Goal: Information Seeking & Learning: Check status

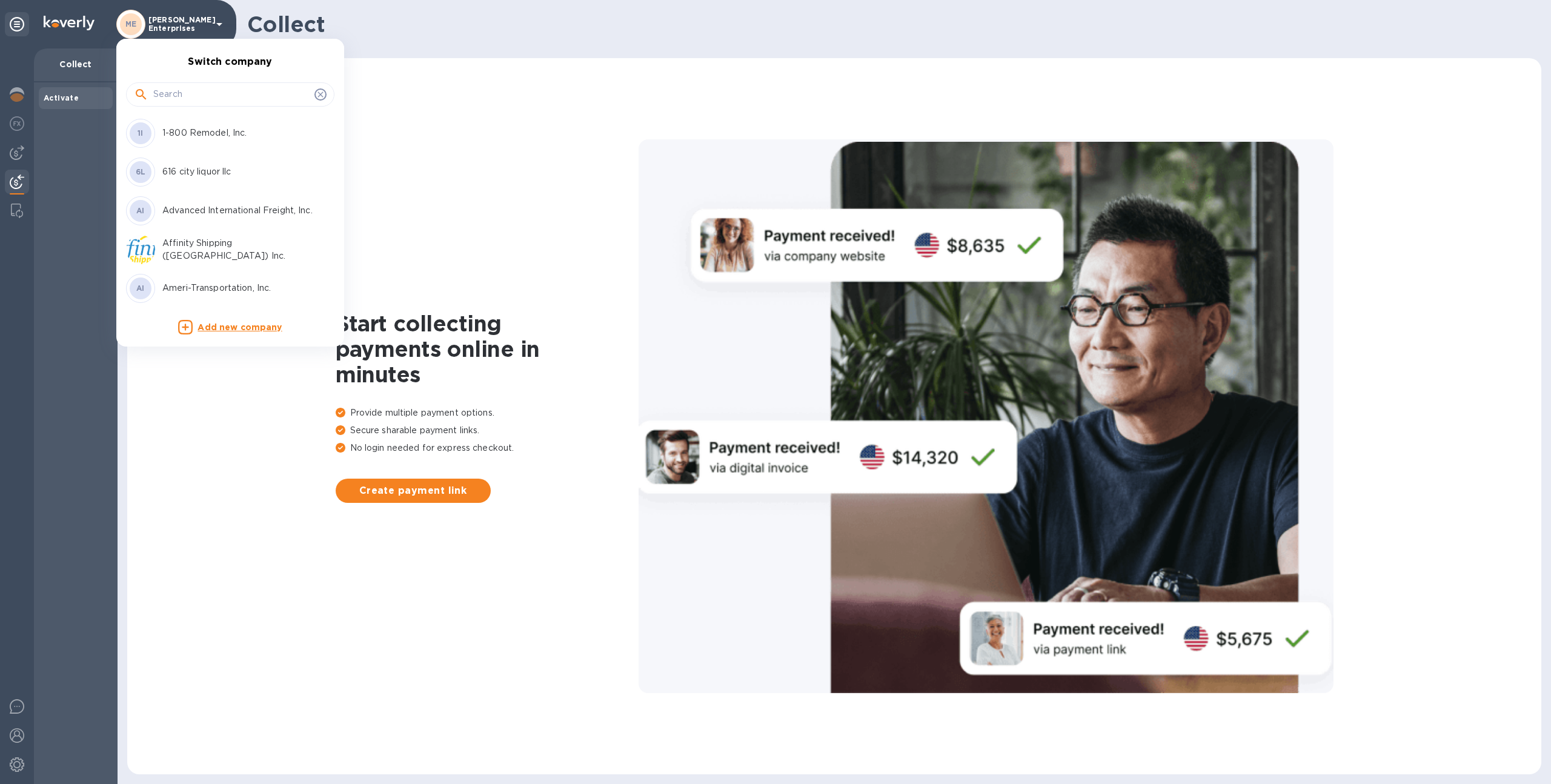
click at [169, 24] on div at bounding box center [776, 392] width 1551 height 784
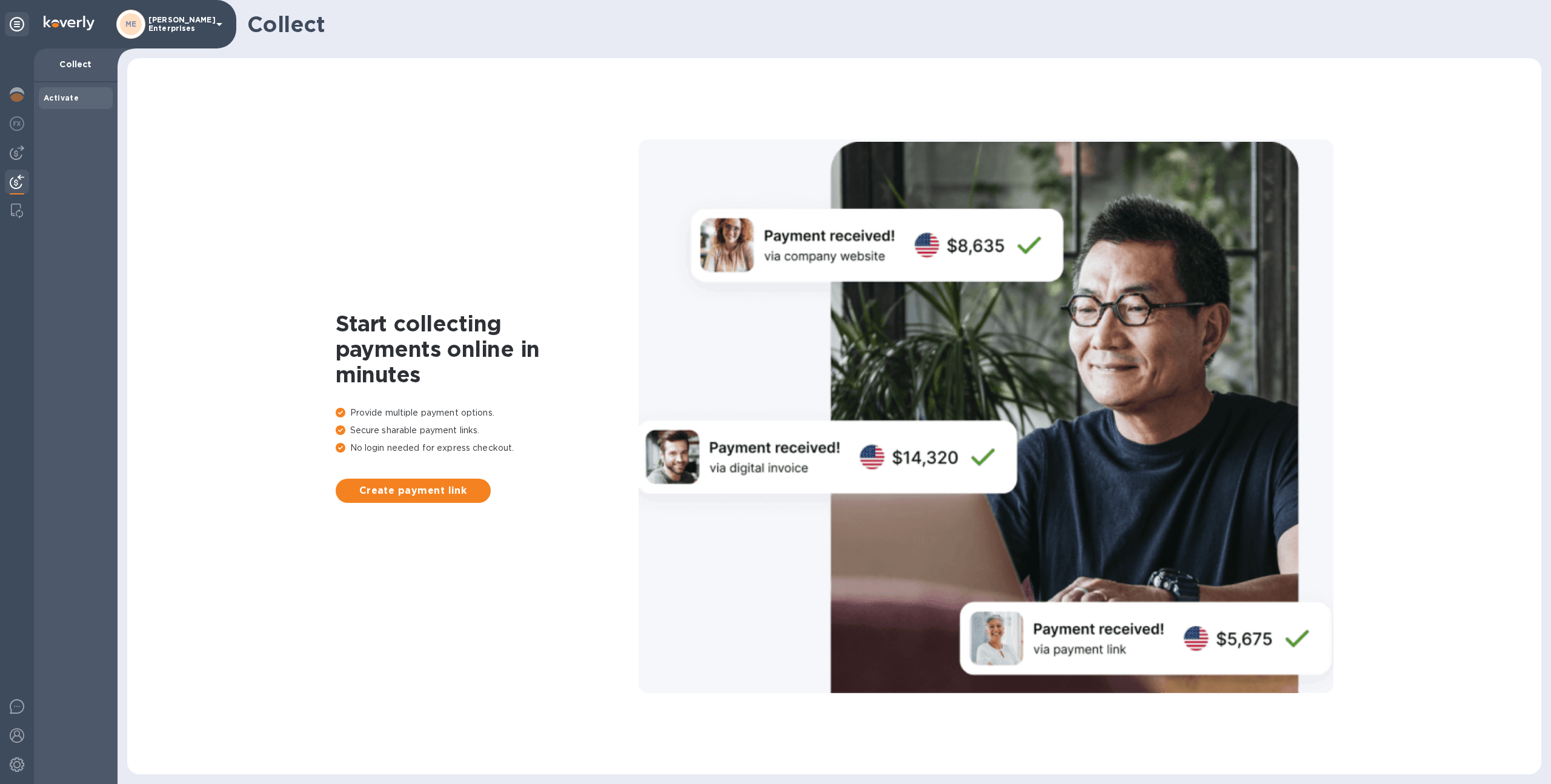
click at [169, 24] on p "[PERSON_NAME] Enterprises" at bounding box center [178, 23] width 61 height 17
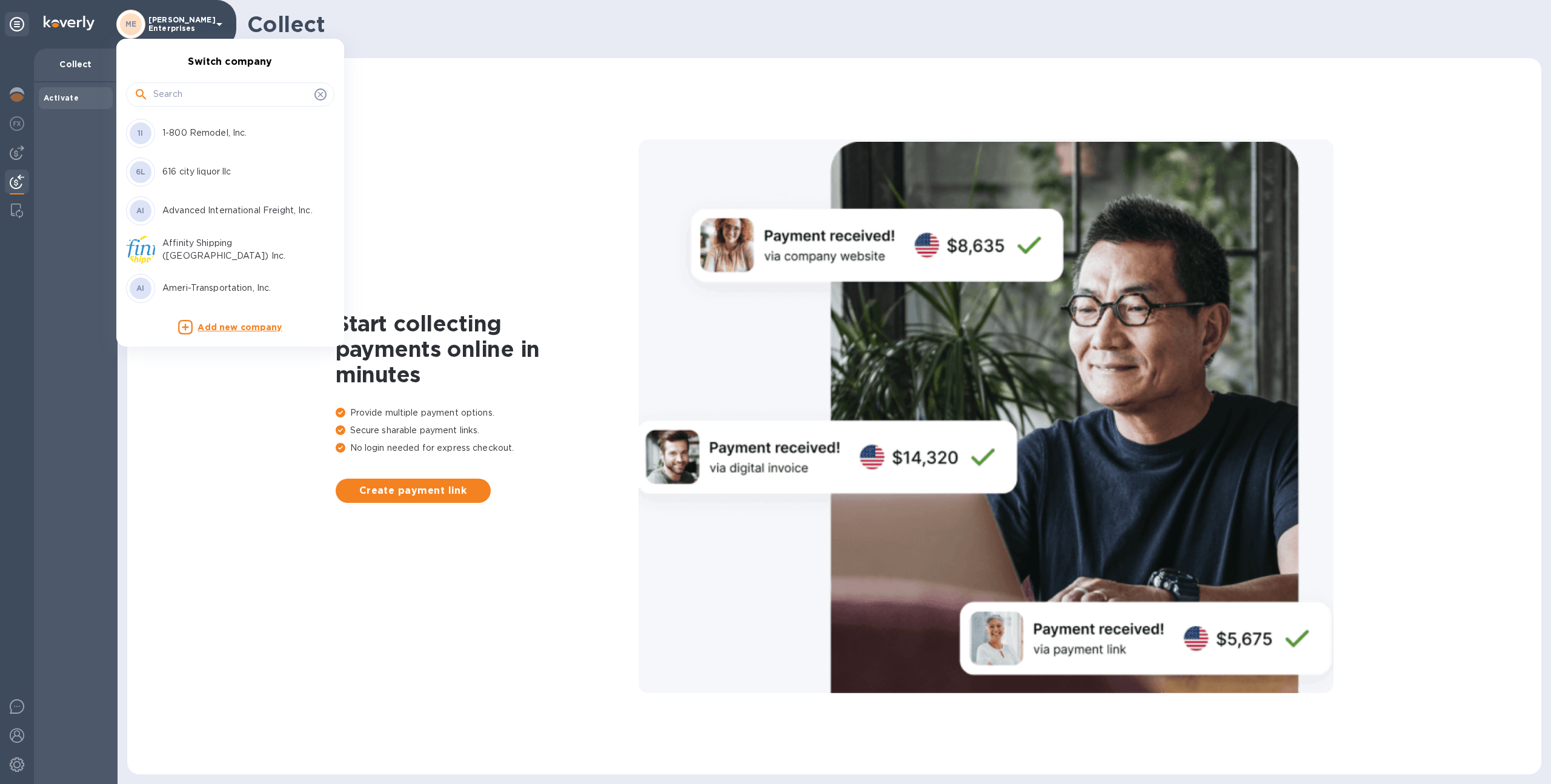
click at [183, 88] on input "text" at bounding box center [231, 95] width 156 height 18
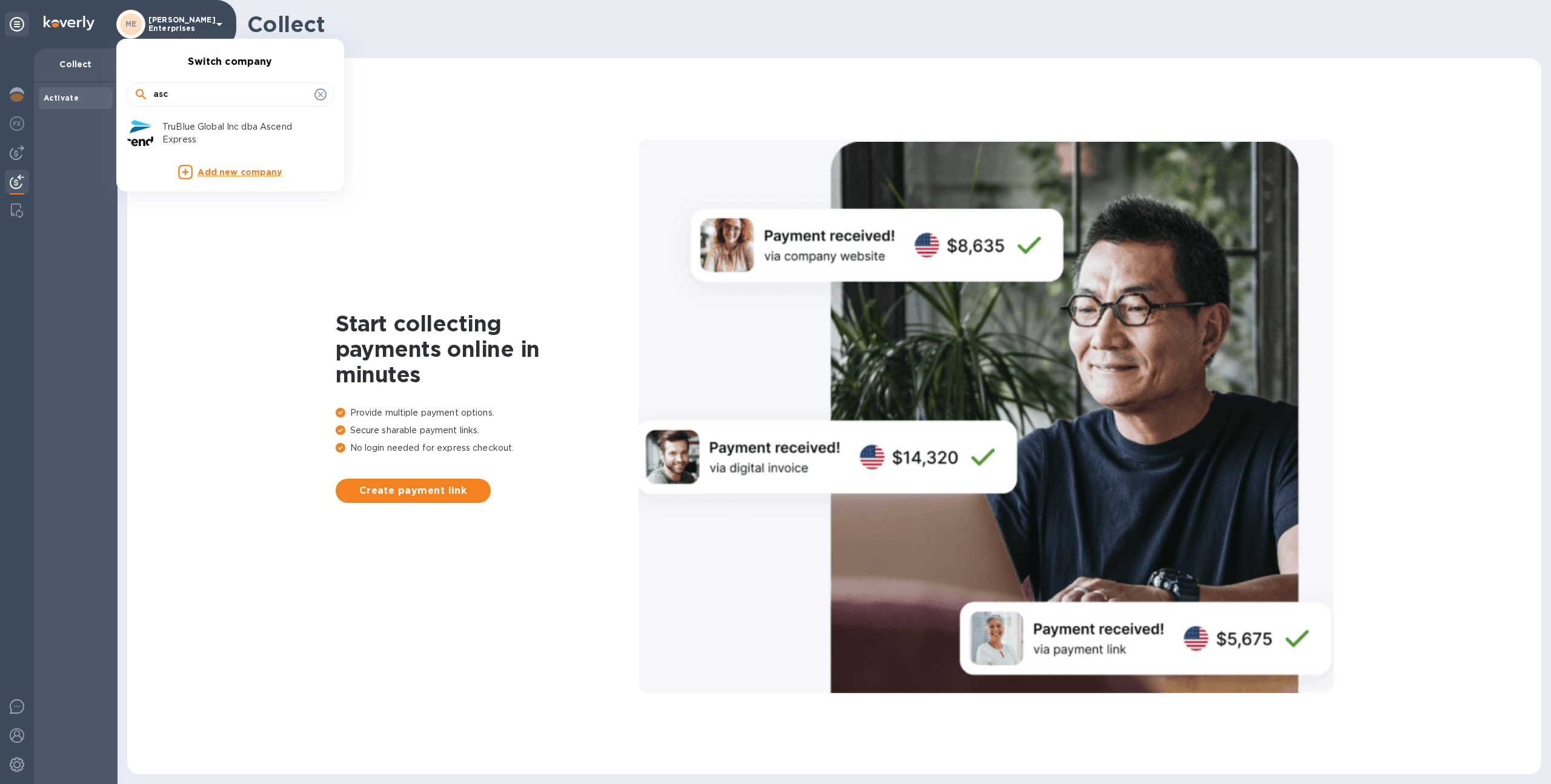
type input "asc"
click at [169, 121] on p "TruBlue Global Inc dba Ascend Express" at bounding box center [239, 133] width 153 height 25
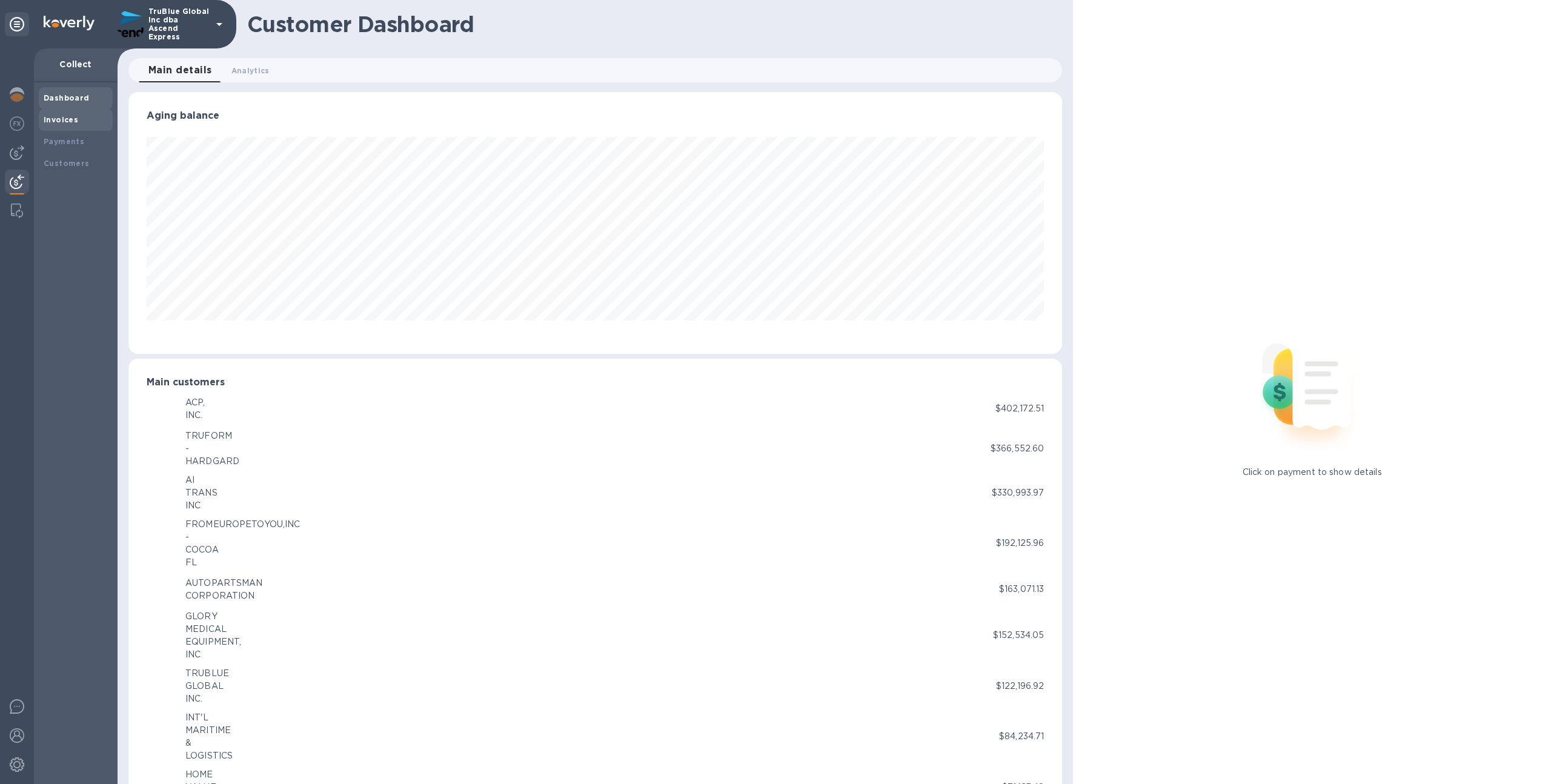
scroll to position [605403, 605049]
click at [80, 142] on b "Payments" at bounding box center [64, 141] width 40 height 9
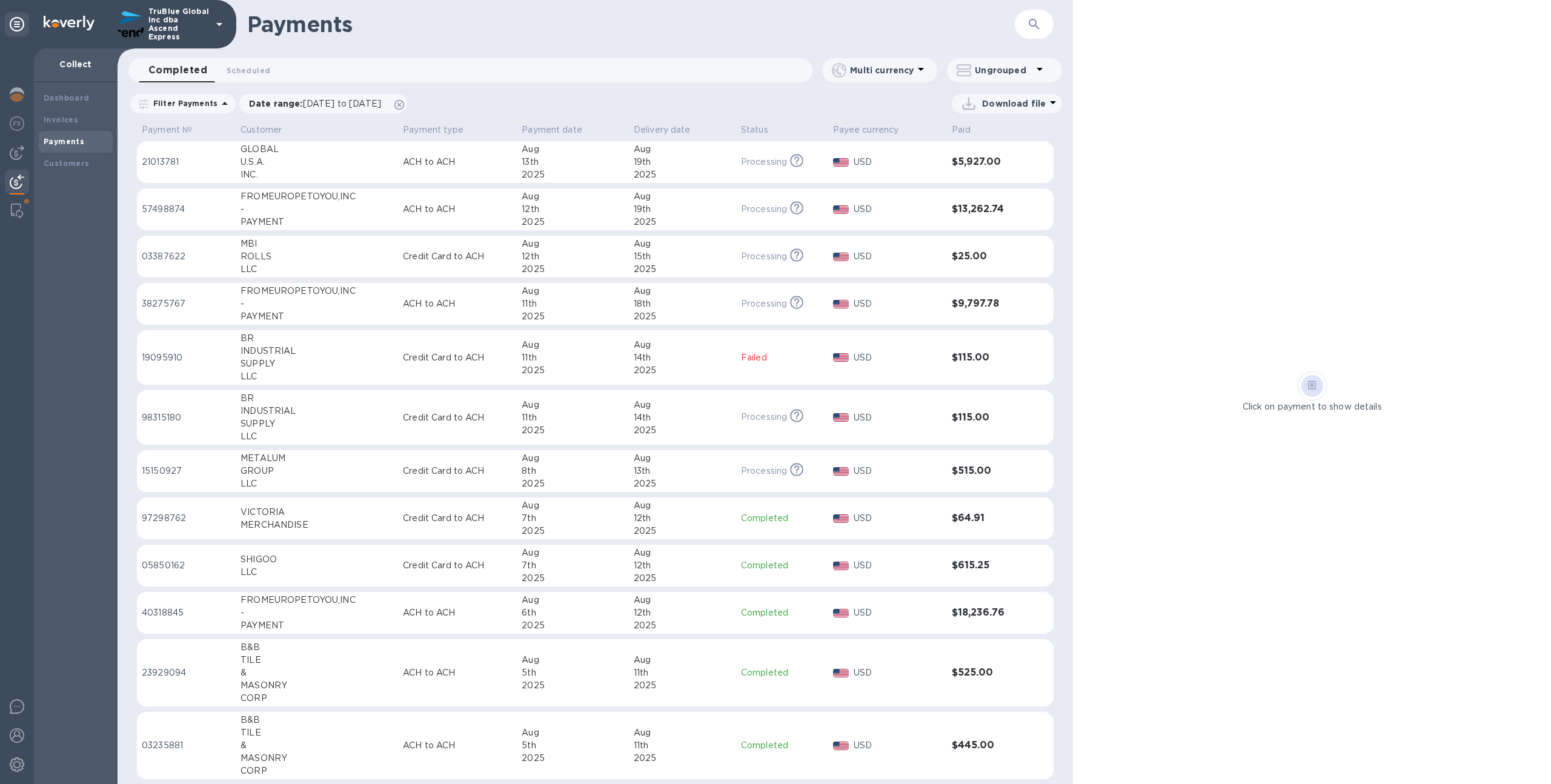
click at [558, 357] on div "11th" at bounding box center [573, 358] width 103 height 13
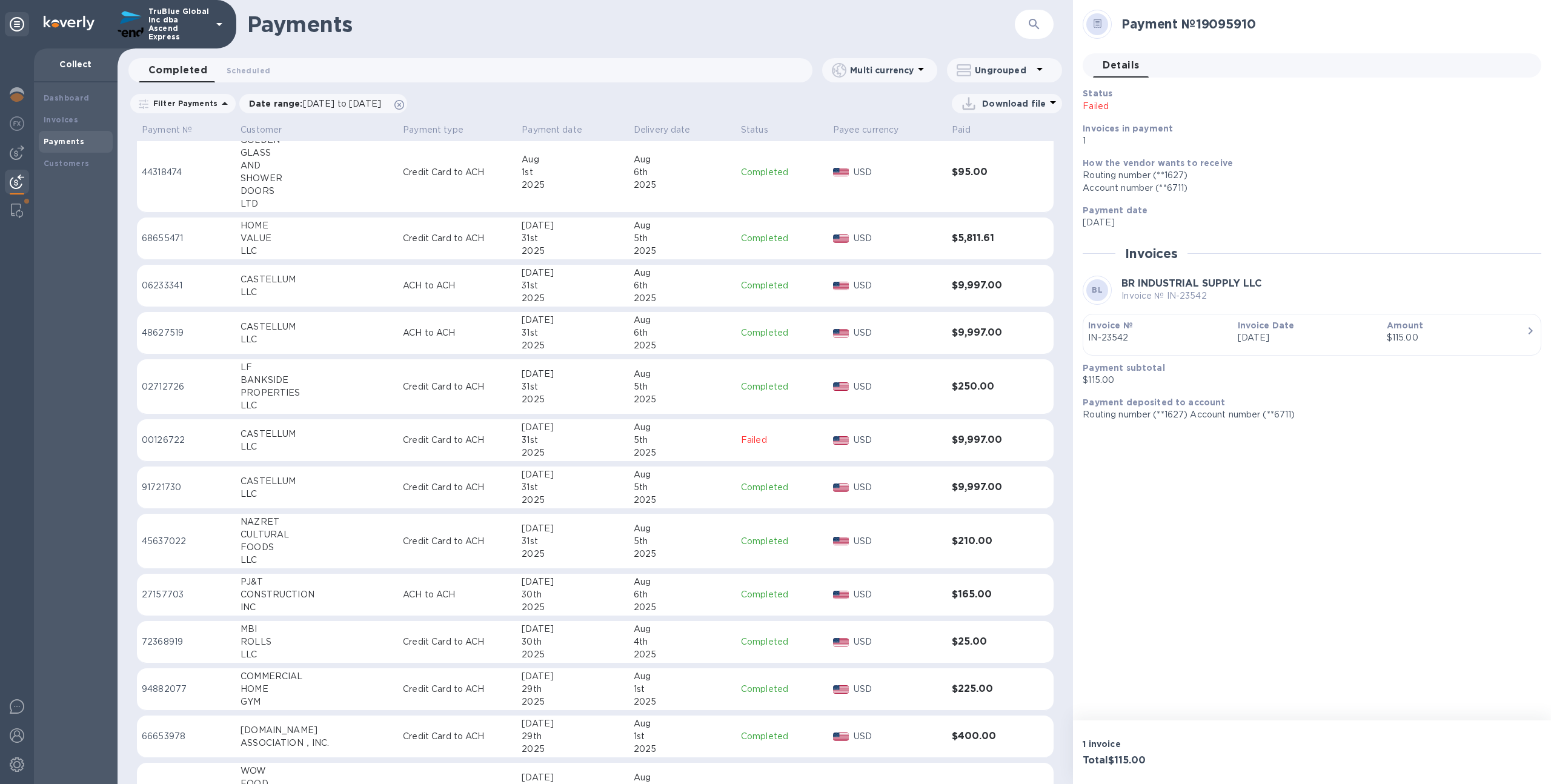
scroll to position [972, 0]
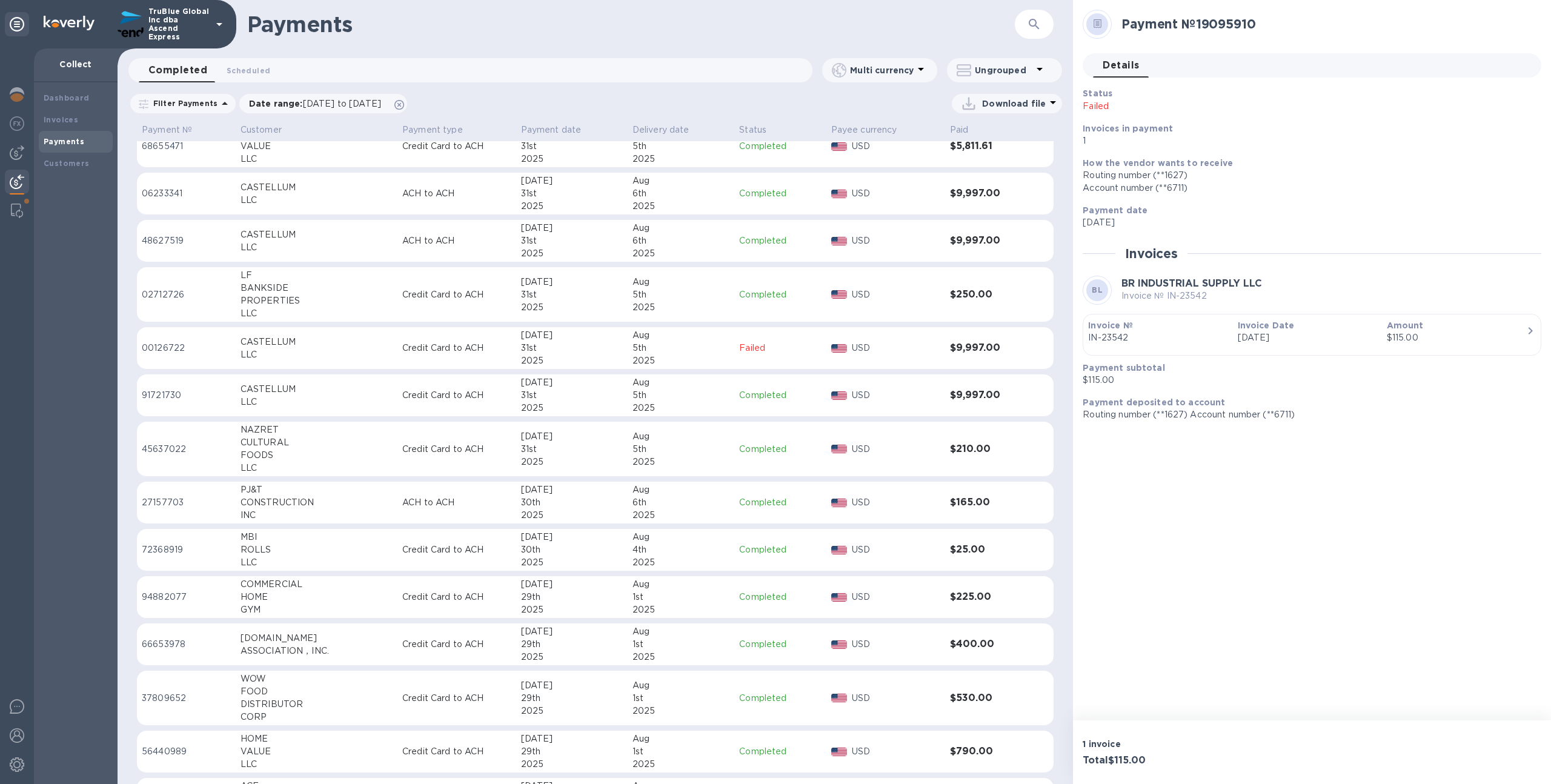
click at [589, 356] on div "2025" at bounding box center [572, 361] width 102 height 13
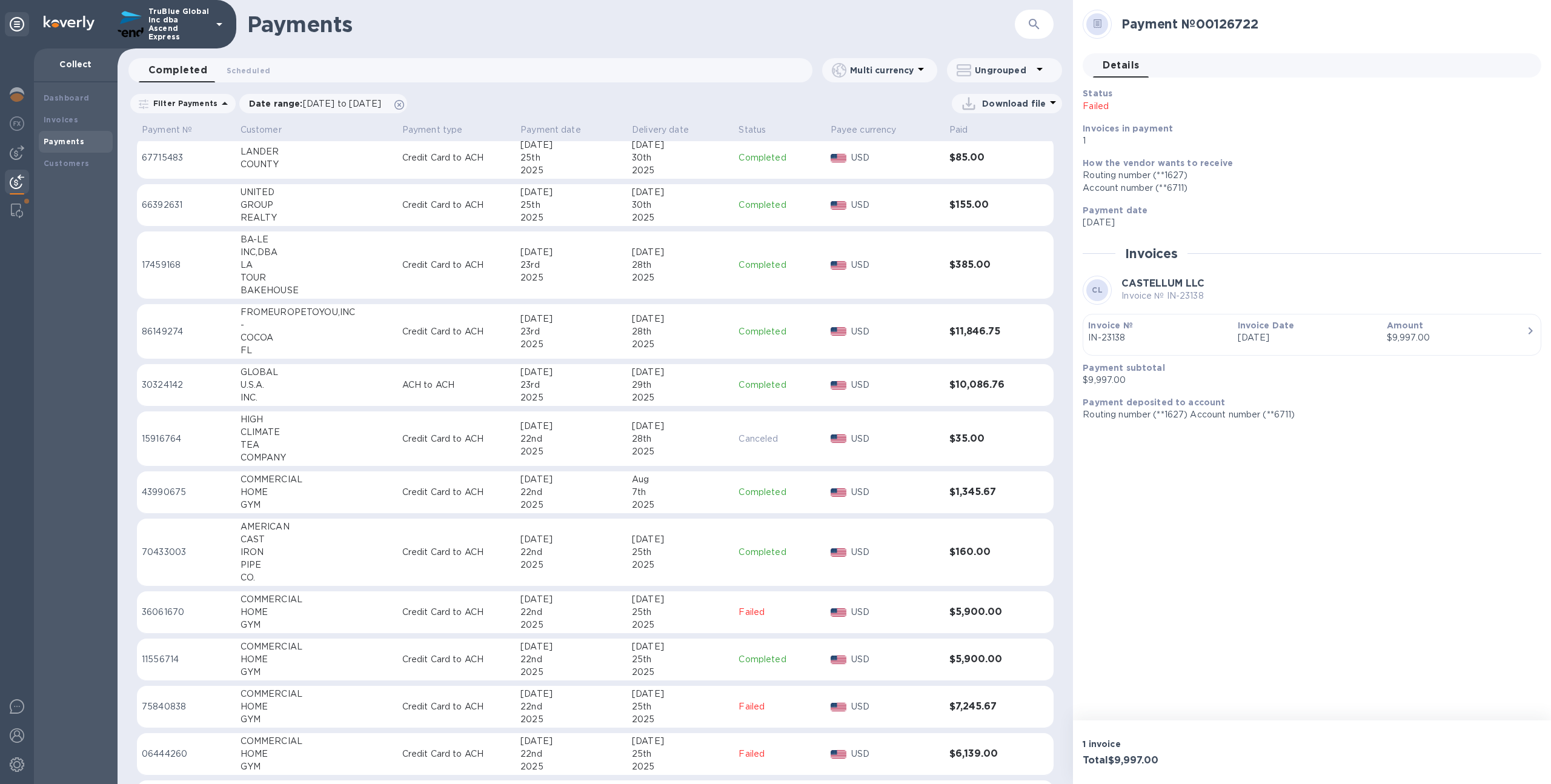
scroll to position [2018, 0]
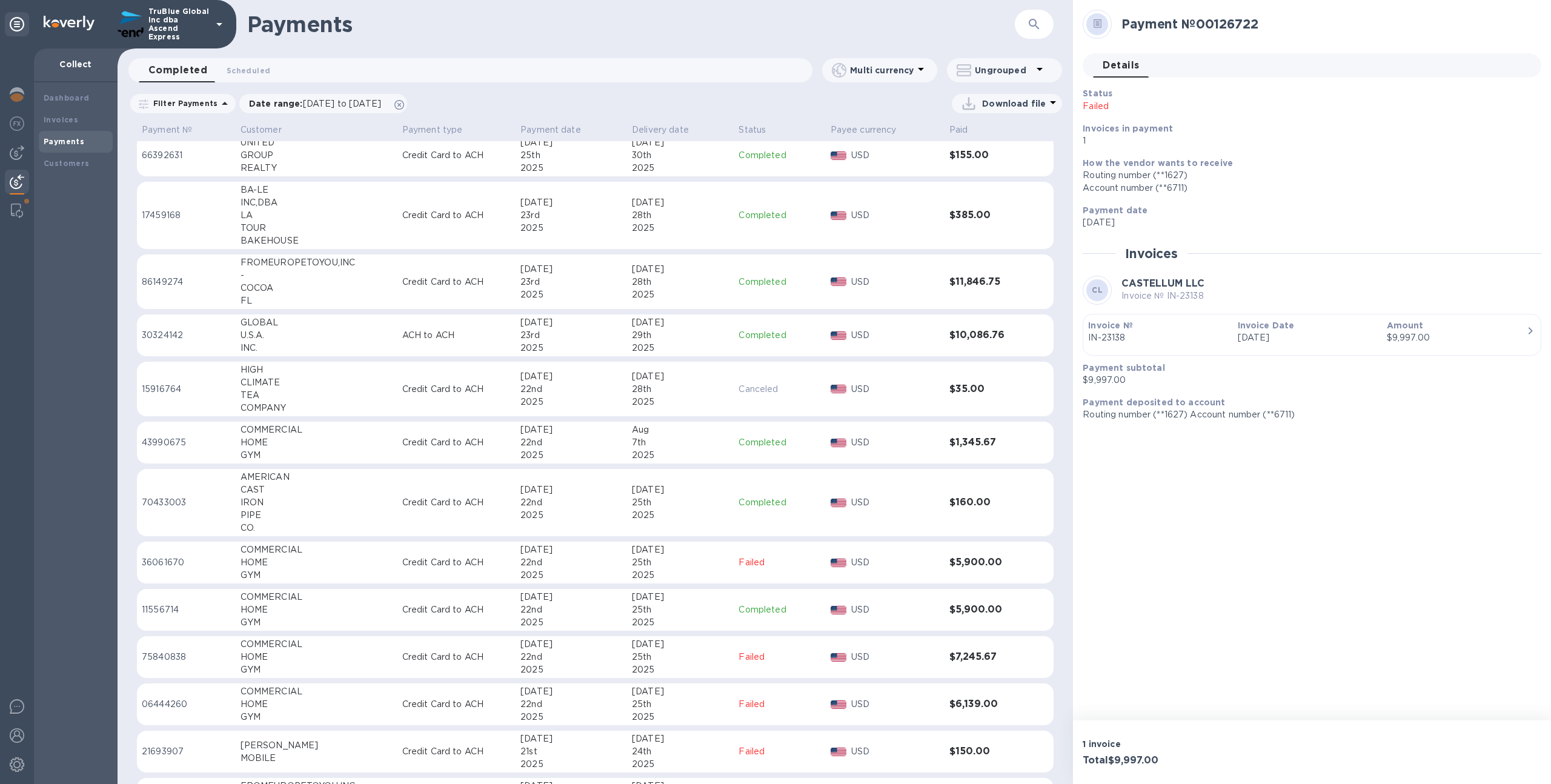
click at [589, 556] on div "22nd" at bounding box center [572, 562] width 102 height 13
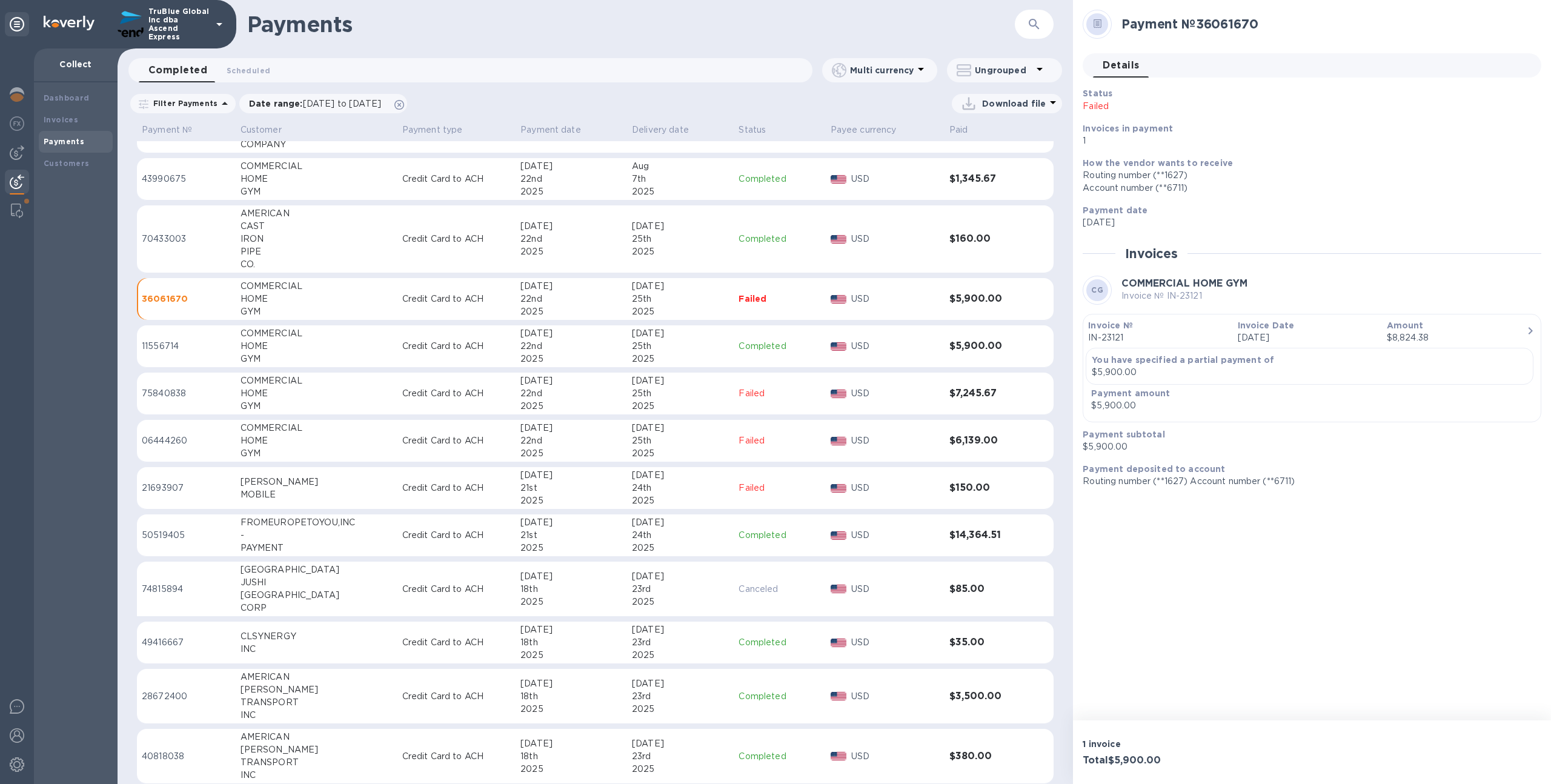
scroll to position [2295, 0]
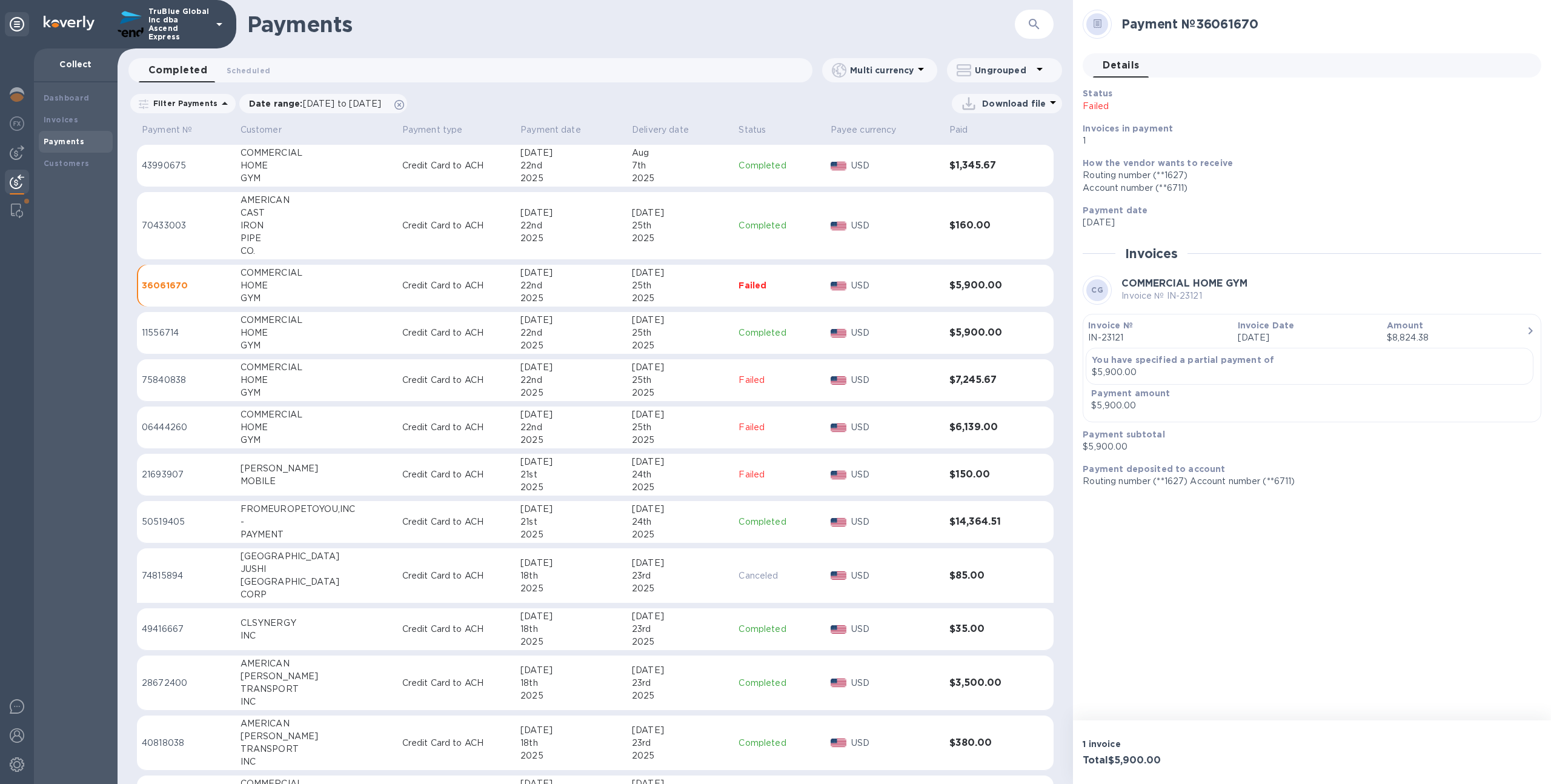
click at [637, 394] on div "2025" at bounding box center [681, 393] width 97 height 13
click at [634, 434] on div "2025" at bounding box center [681, 440] width 97 height 13
click at [632, 471] on div "24th" at bounding box center [681, 475] width 97 height 13
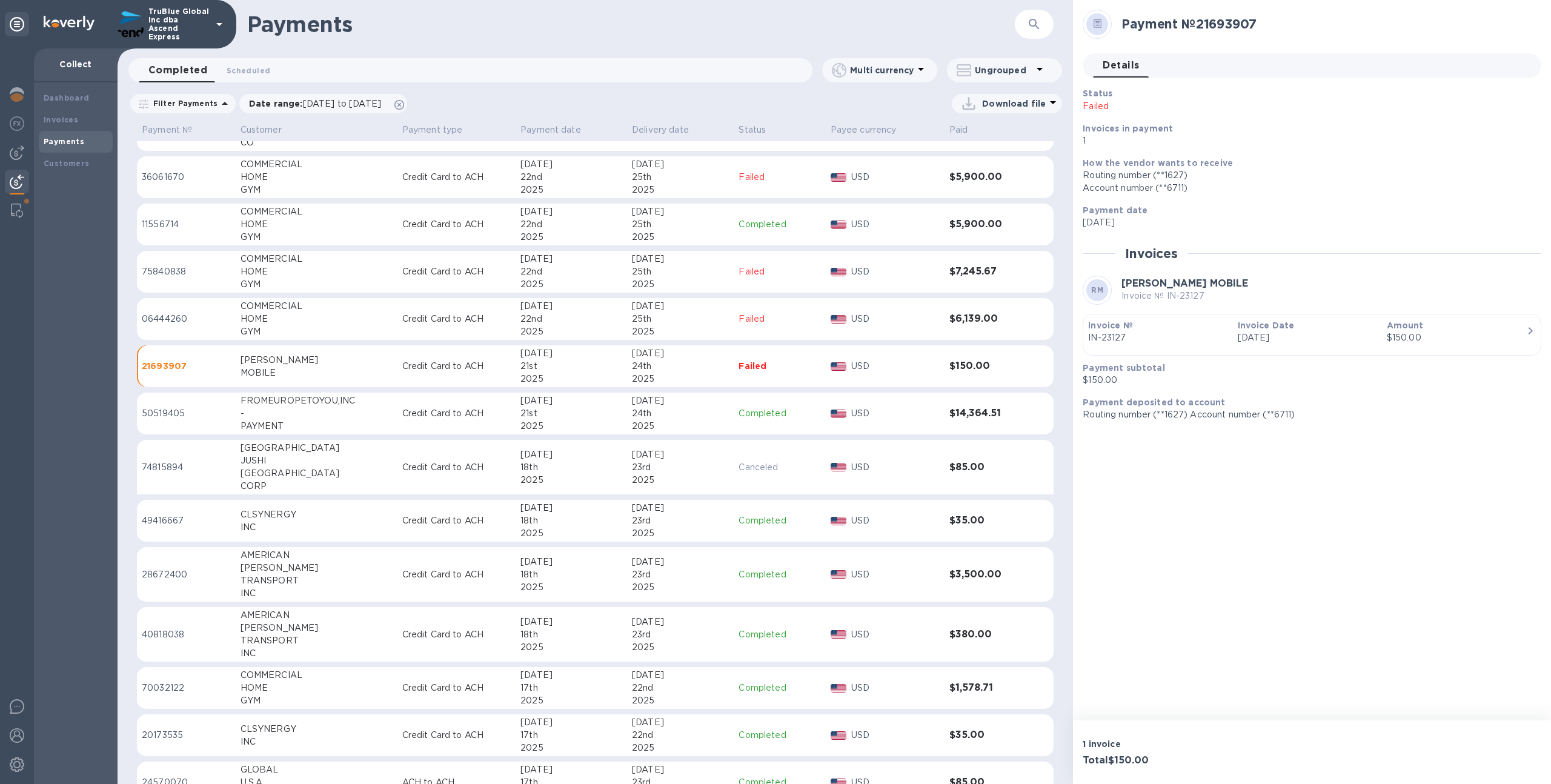
scroll to position [2389, 0]
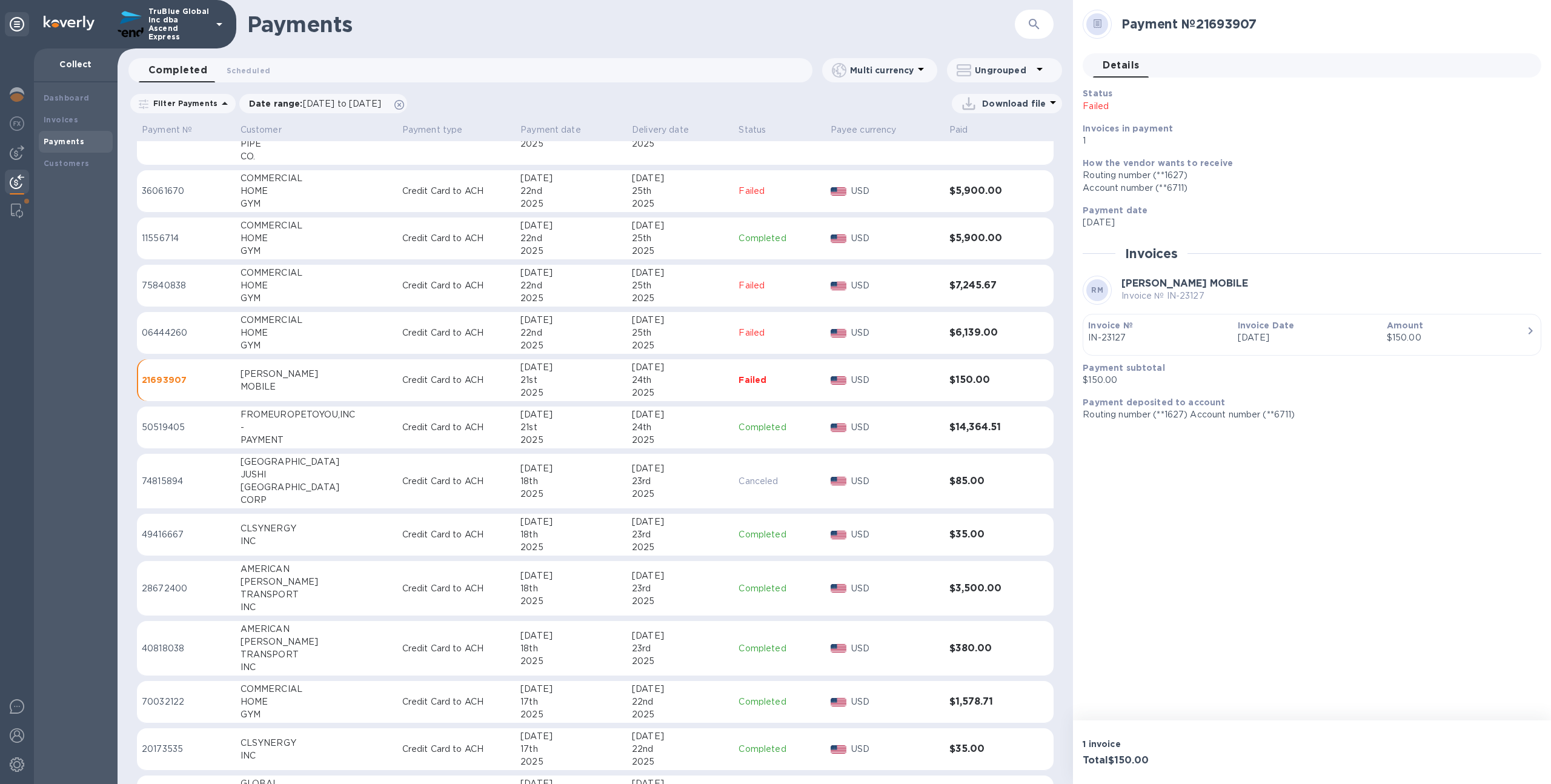
click at [627, 476] on td "Jul 23rd 2025" at bounding box center [681, 481] width 107 height 55
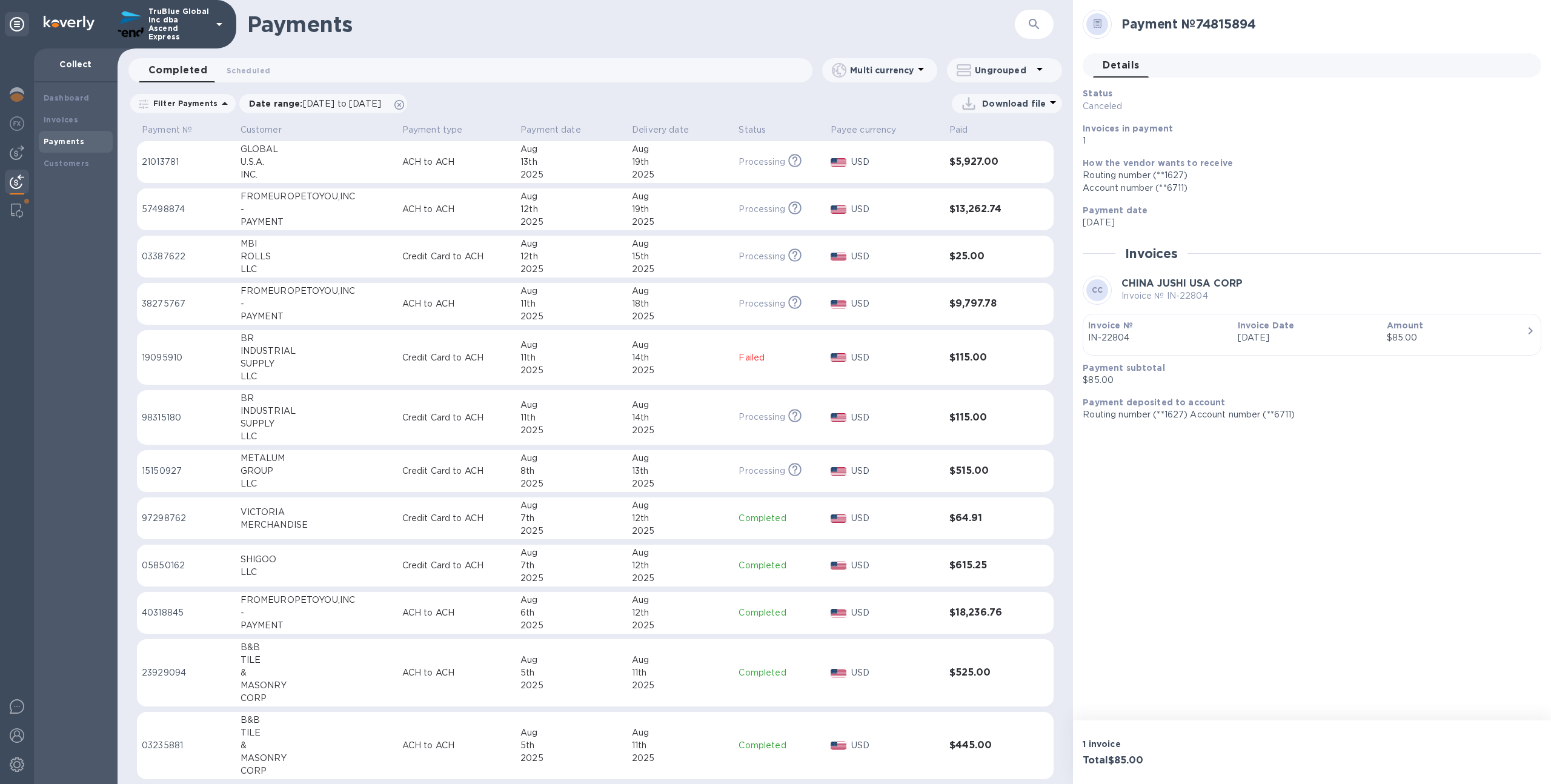
click at [382, 245] on div "MBI" at bounding box center [317, 244] width 152 height 13
click at [404, 206] on p "ACH to ACH" at bounding box center [456, 210] width 108 height 13
click at [419, 153] on td "ACH to ACH" at bounding box center [456, 162] width 118 height 42
click at [414, 315] on td "ACH to ACH" at bounding box center [456, 304] width 118 height 42
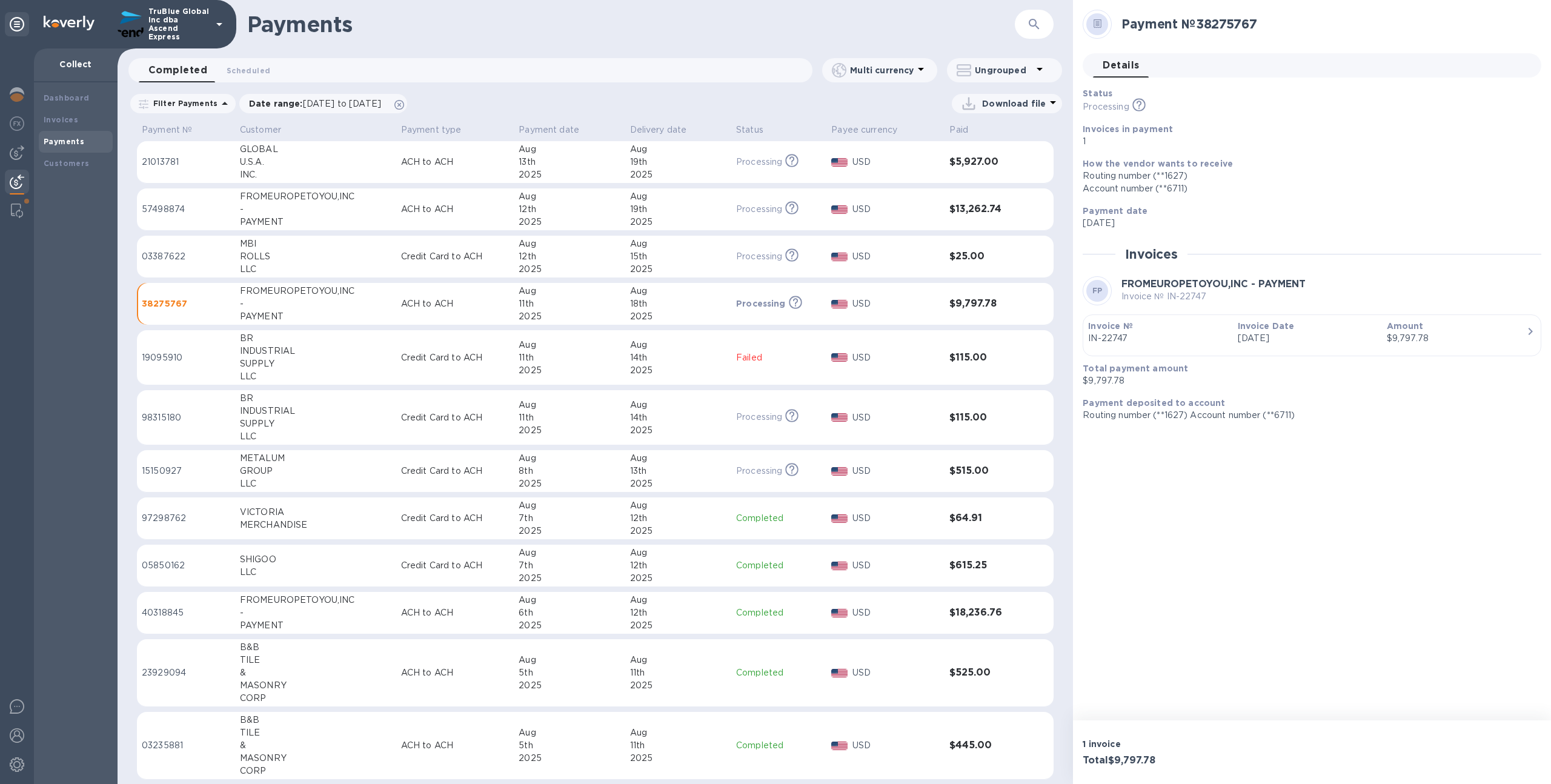
click at [403, 354] on p "Credit Card to ACH" at bounding box center [456, 358] width 108 height 13
click at [405, 409] on td "Credit Card to ACH" at bounding box center [457, 417] width 118 height 55
click at [88, 121] on div "Invoices" at bounding box center [75, 120] width 64 height 12
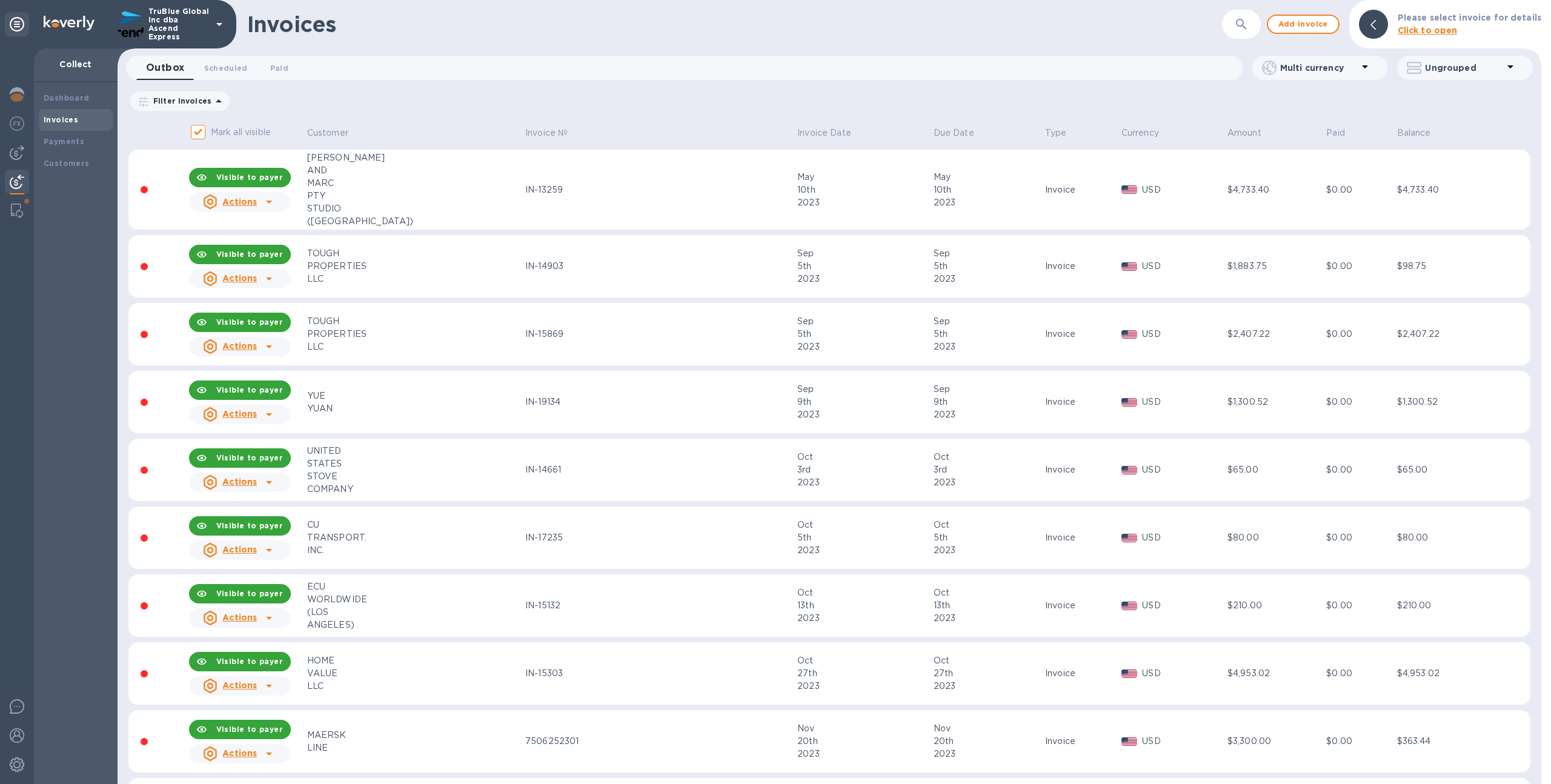
click at [275, 78] on button "Paid 0" at bounding box center [279, 68] width 44 height 24
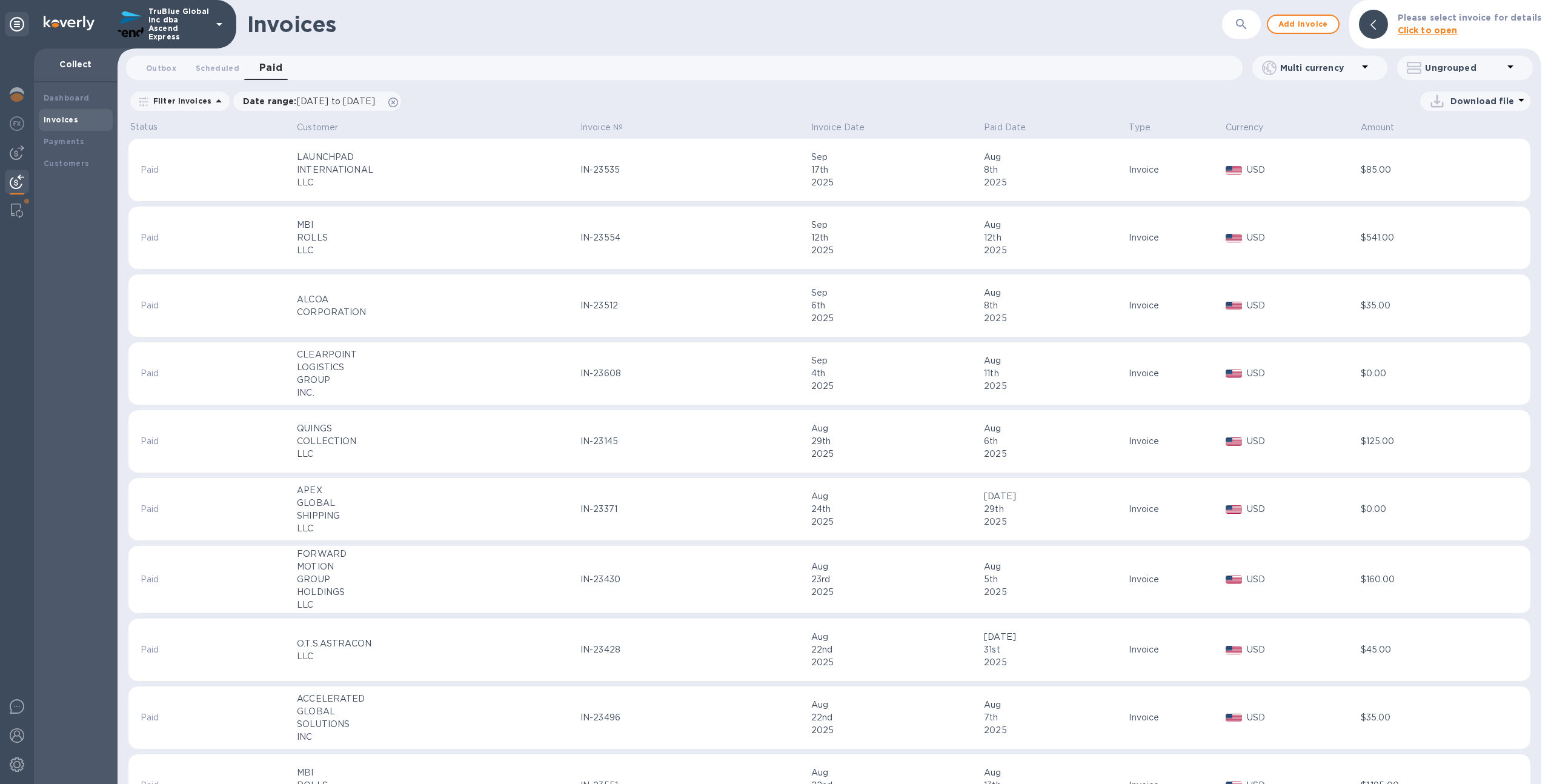
click at [1243, 27] on icon "button" at bounding box center [1242, 24] width 15 height 15
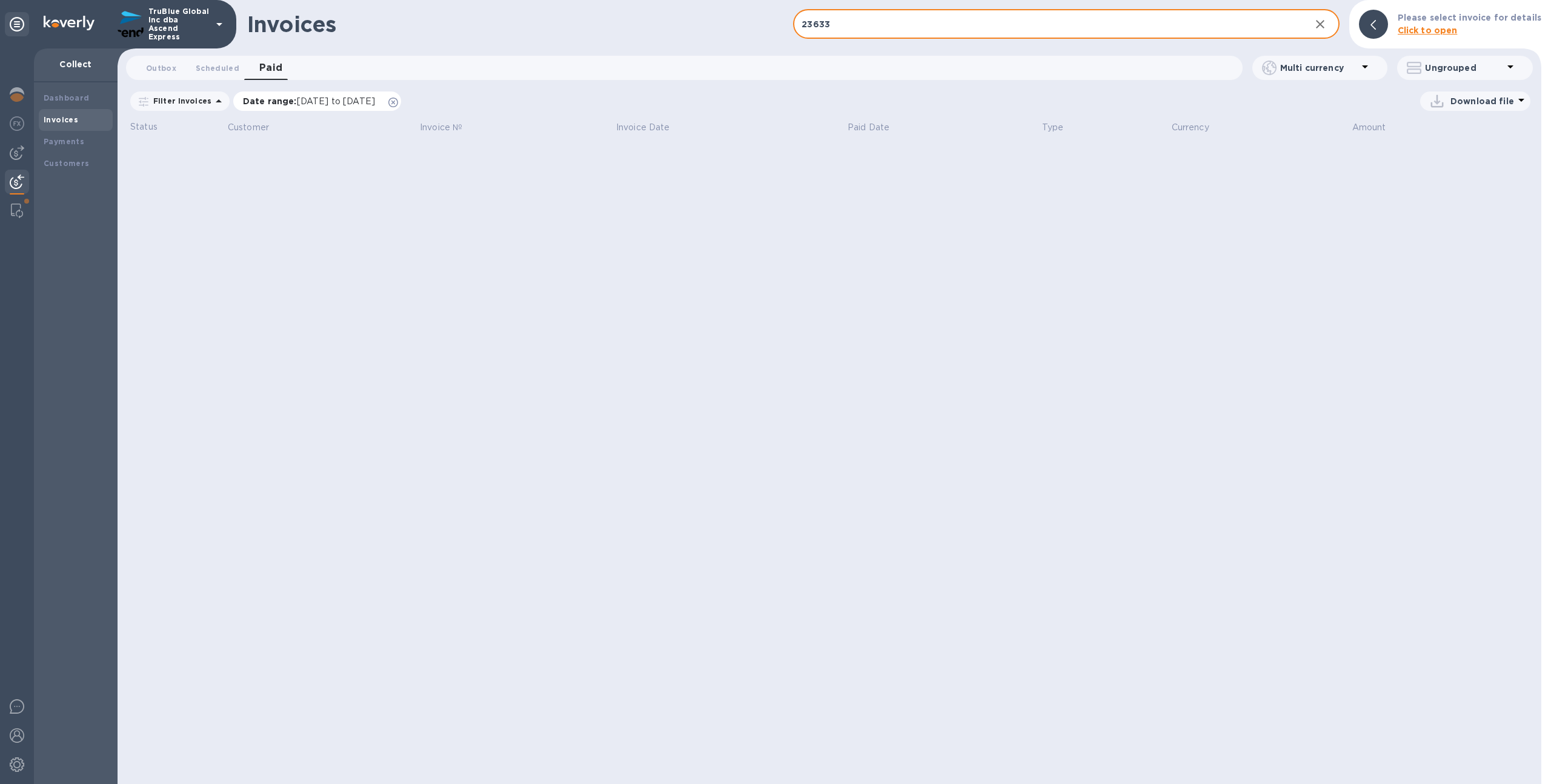
type input "23633"
click at [398, 104] on icon at bounding box center [393, 103] width 10 height 10
click at [804, 25] on input "23633" at bounding box center [1047, 24] width 508 height 30
click at [19, 216] on img at bounding box center [16, 211] width 12 height 15
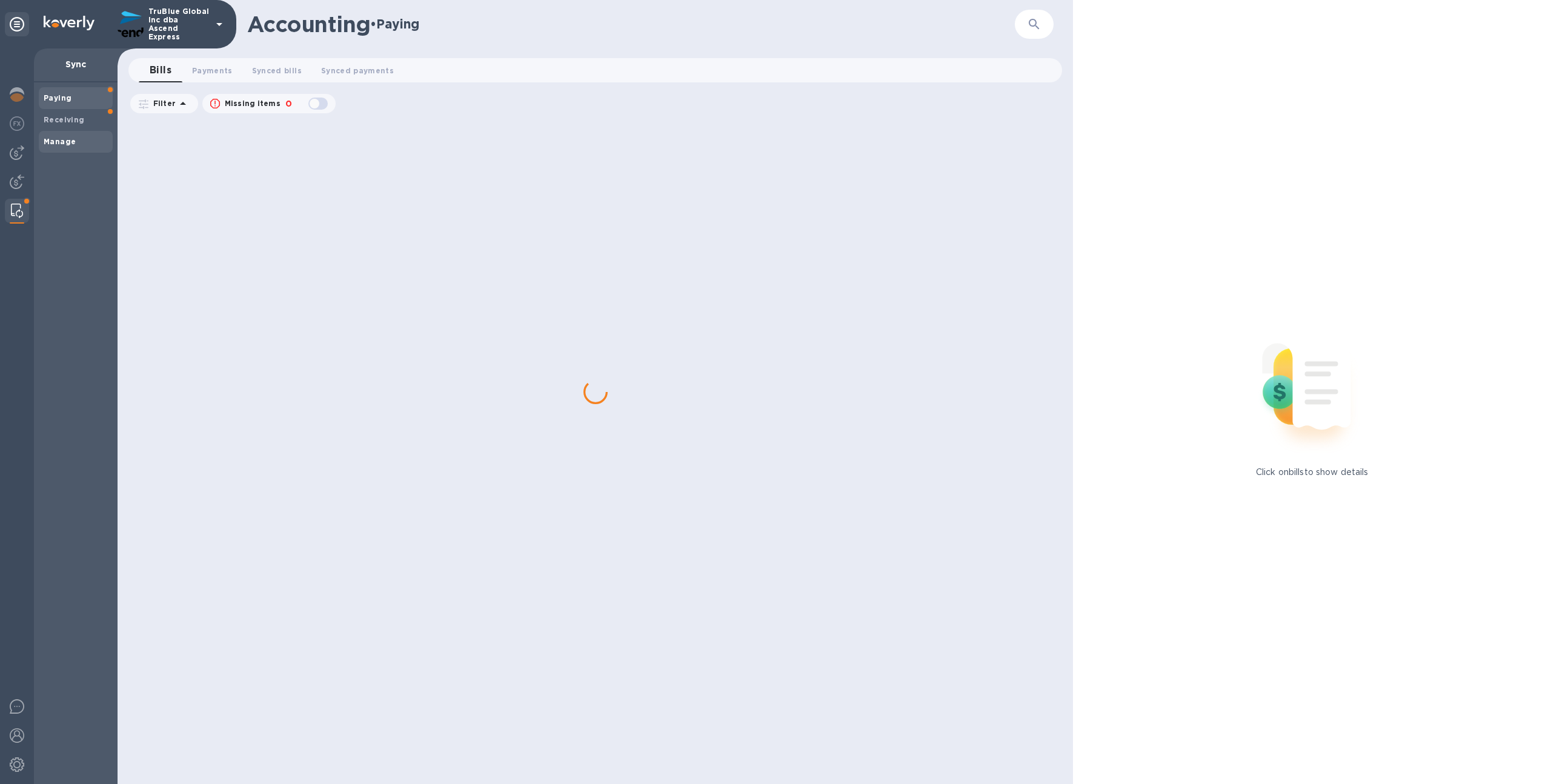
click at [58, 146] on span "Manage" at bounding box center [60, 142] width 32 height 12
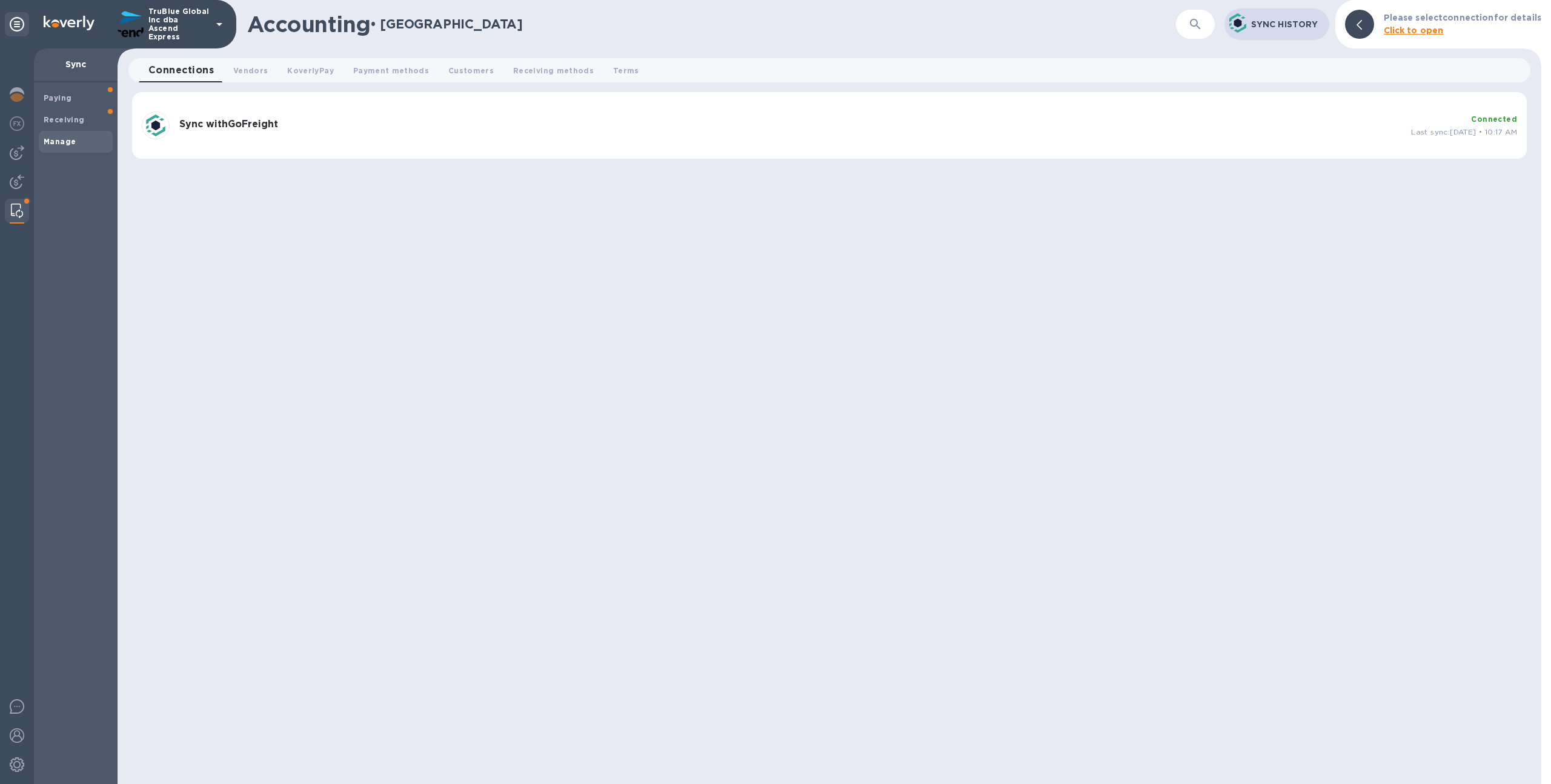
click at [625, 142] on div "Sync with GoFreight Connected Last sync: Aug 13th, 2025 • 10:17 AM" at bounding box center [829, 125] width 1385 height 37
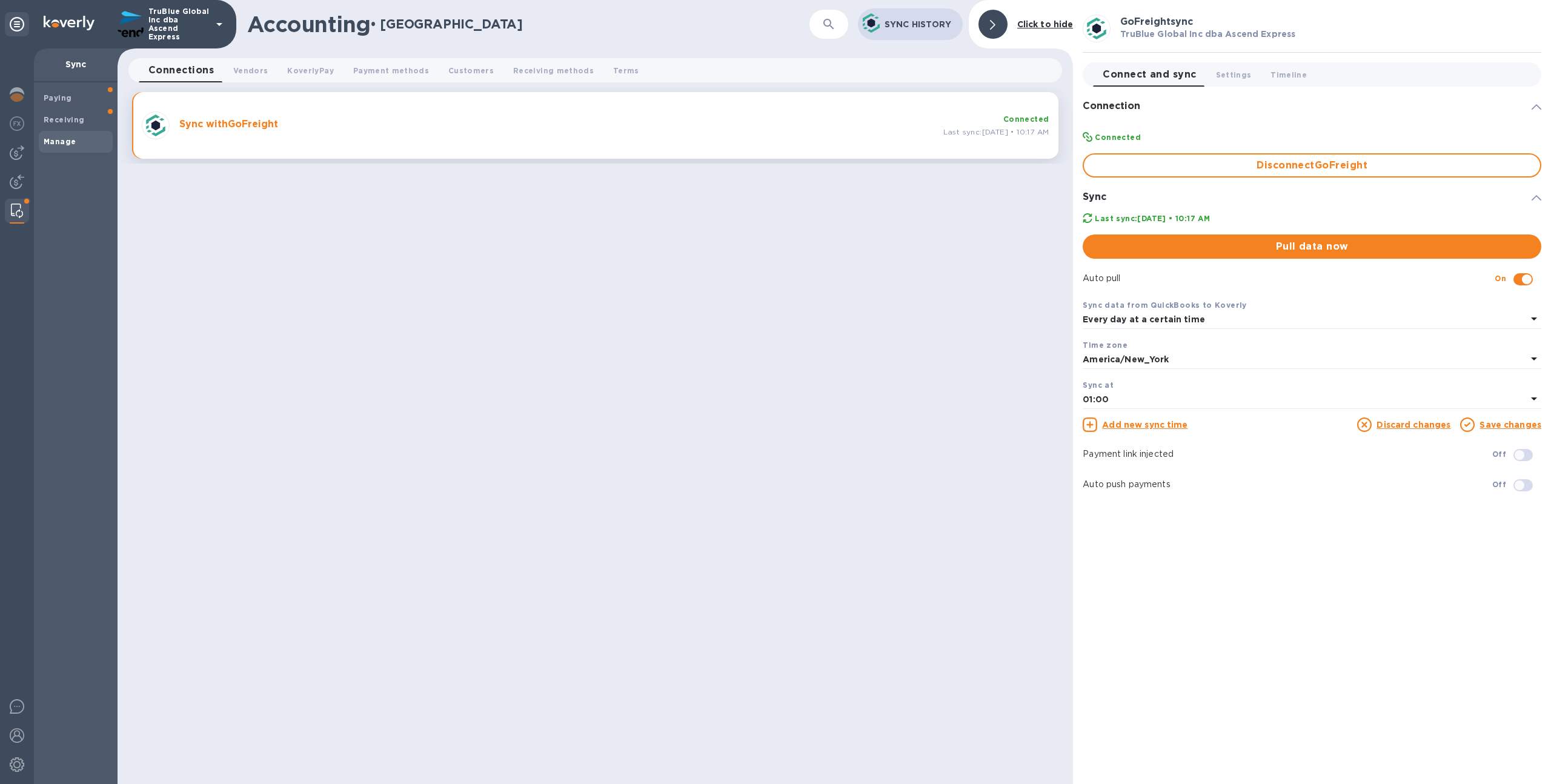
click at [1239, 319] on div "Every day at a certain time" at bounding box center [1305, 320] width 444 height 17
click at [1223, 365] on p "With frequency" at bounding box center [1307, 370] width 430 height 13
click at [1510, 387] on link "Save changes" at bounding box center [1511, 384] width 62 height 10
click at [1345, 242] on span "Pull data now" at bounding box center [1312, 247] width 440 height 15
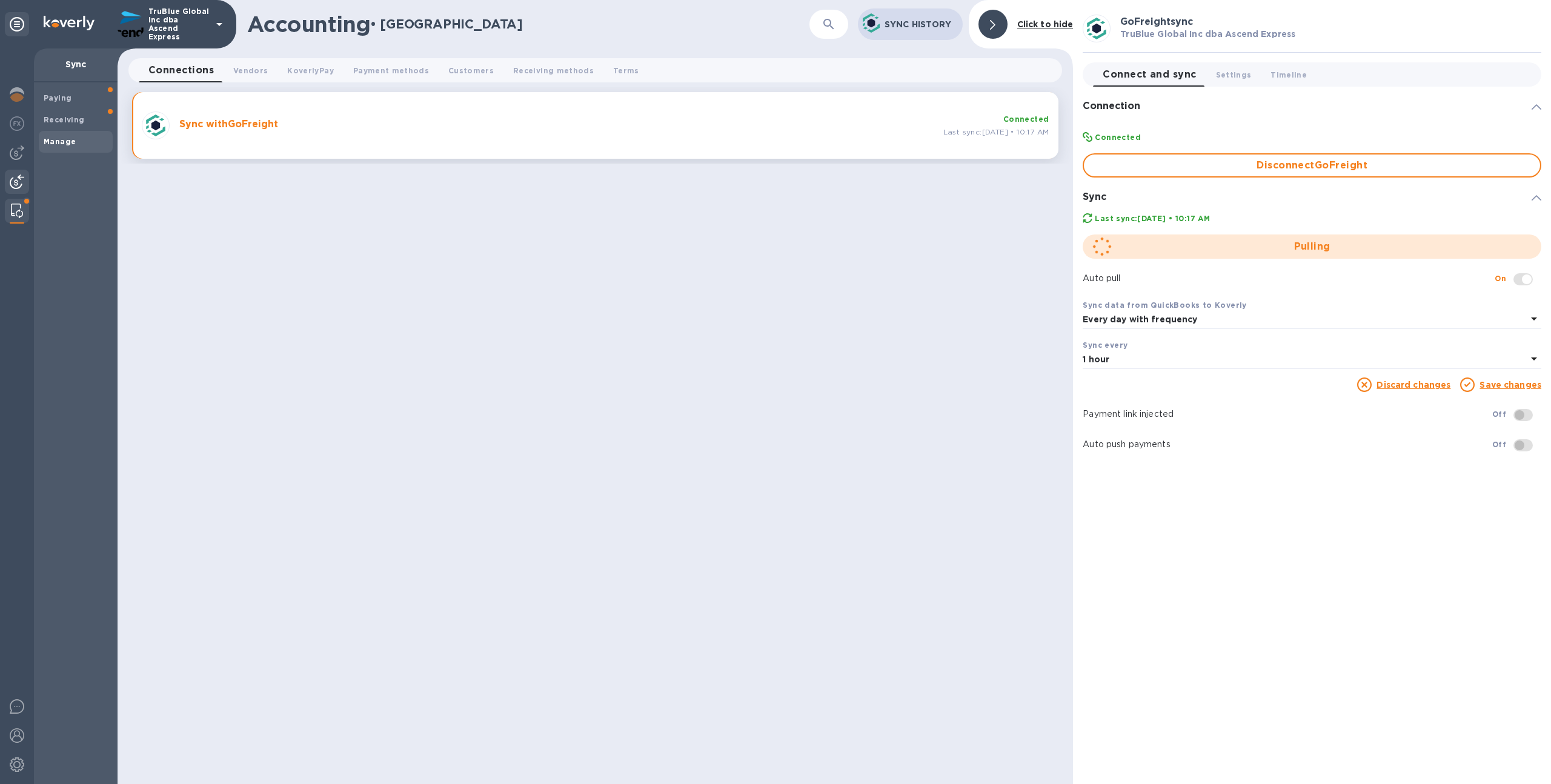
click at [20, 175] on img at bounding box center [17, 182] width 15 height 15
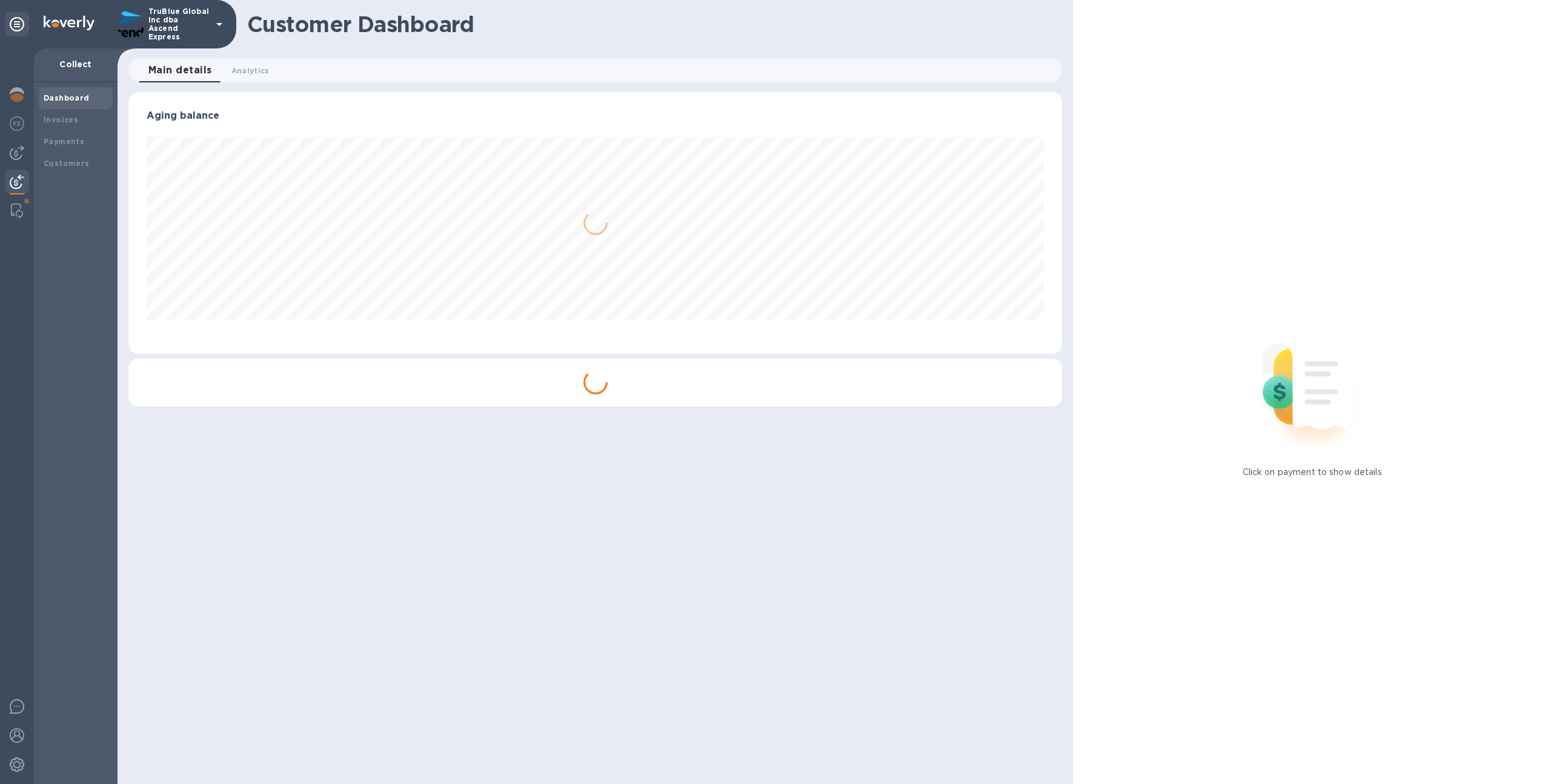
scroll to position [261, 934]
click at [64, 129] on div "Invoices" at bounding box center [75, 120] width 74 height 22
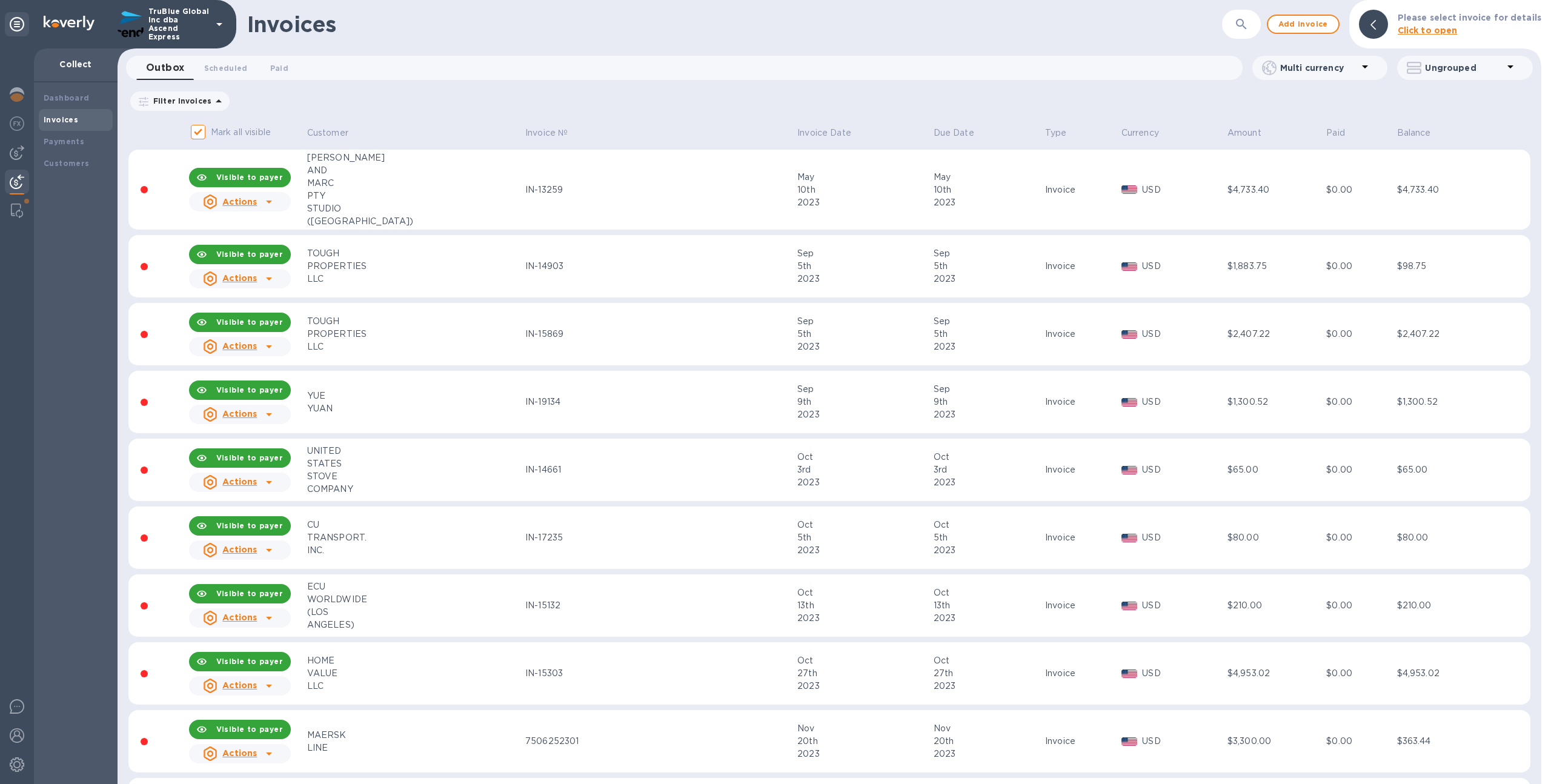
click at [1233, 30] on div "​" at bounding box center [1242, 24] width 39 height 30
click at [274, 67] on span "Paid 0" at bounding box center [279, 68] width 18 height 13
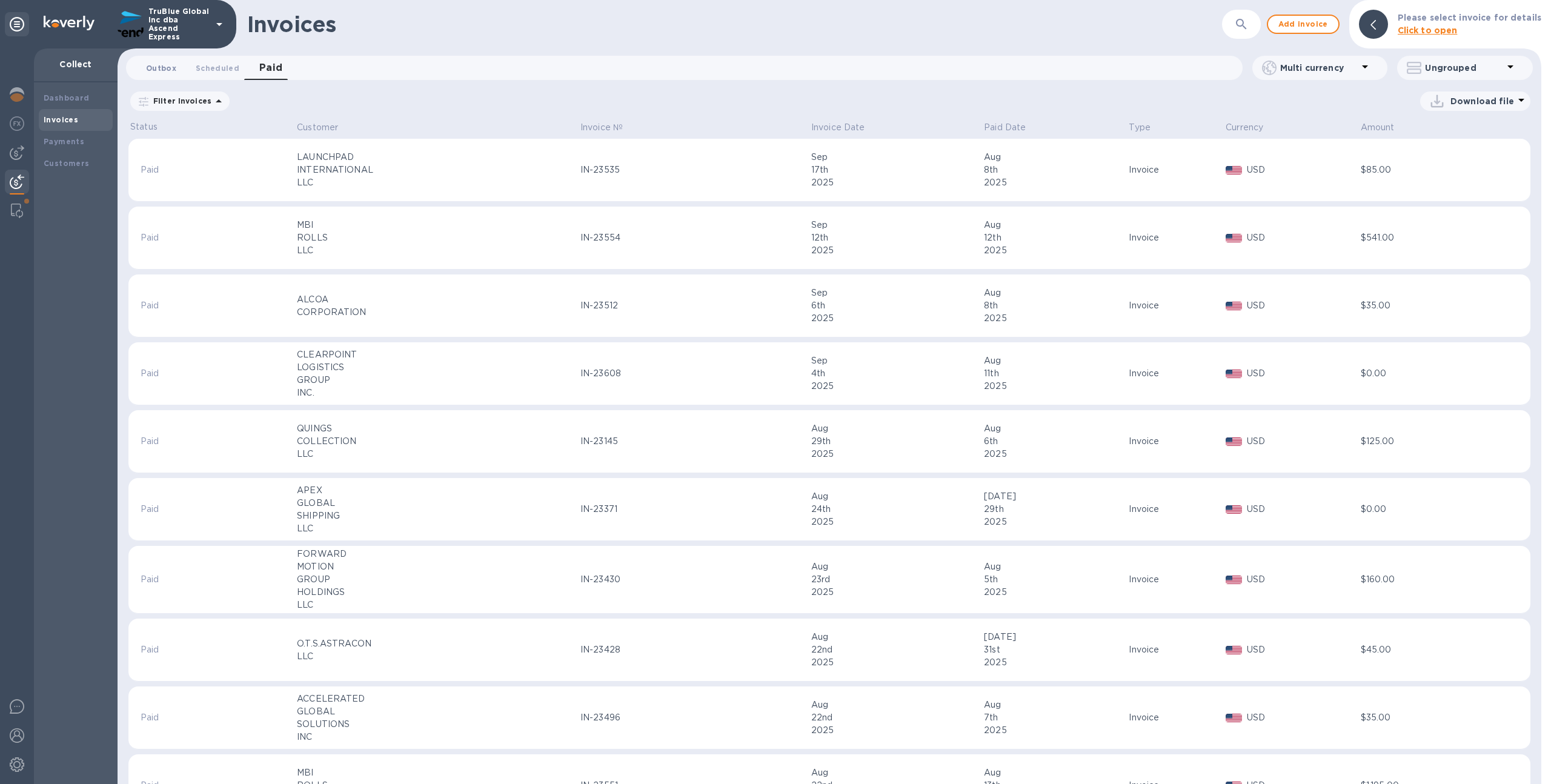
click at [155, 70] on span "Outbox 0" at bounding box center [160, 68] width 30 height 13
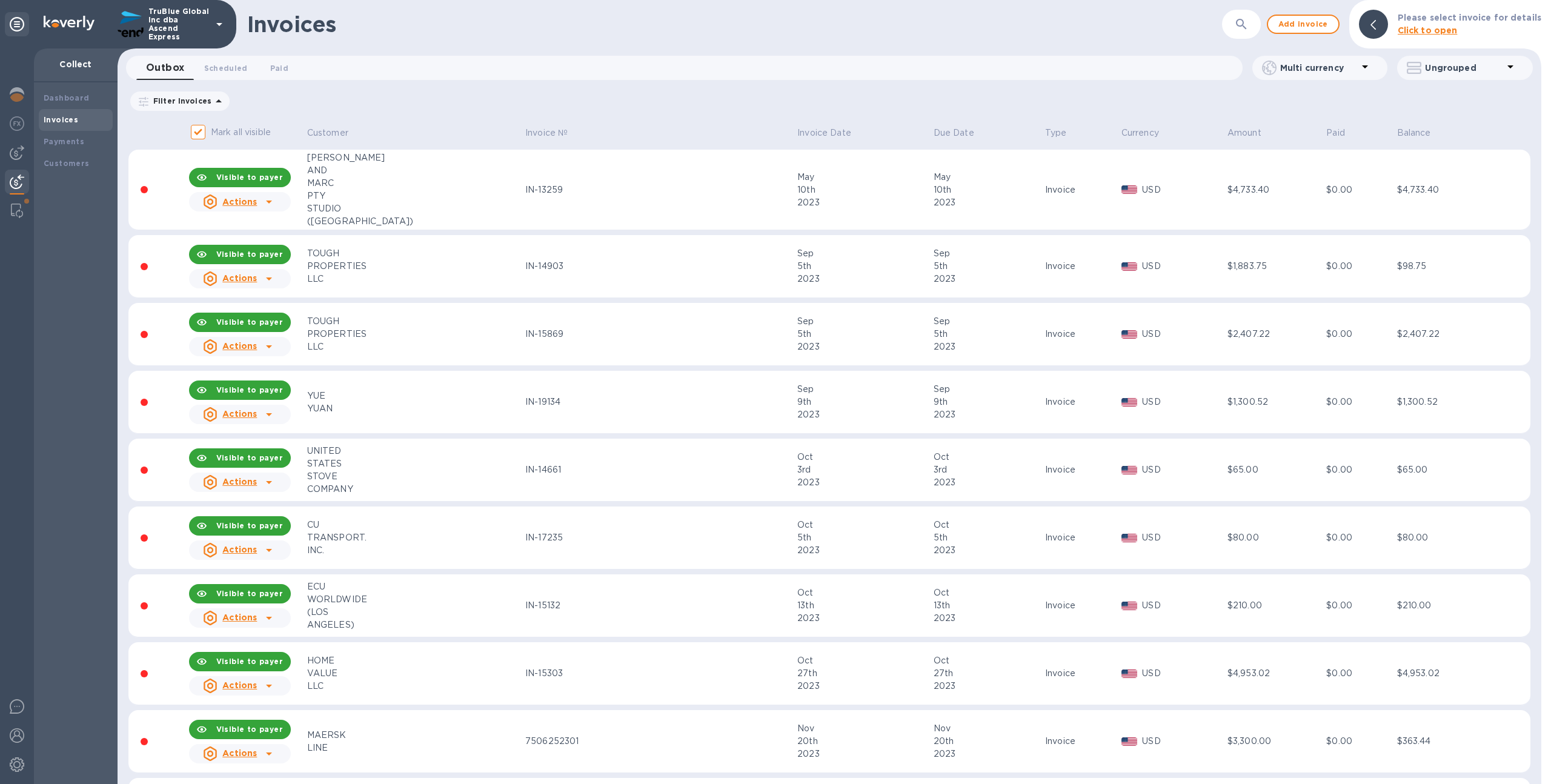
click at [1244, 28] on icon "button" at bounding box center [1242, 24] width 15 height 15
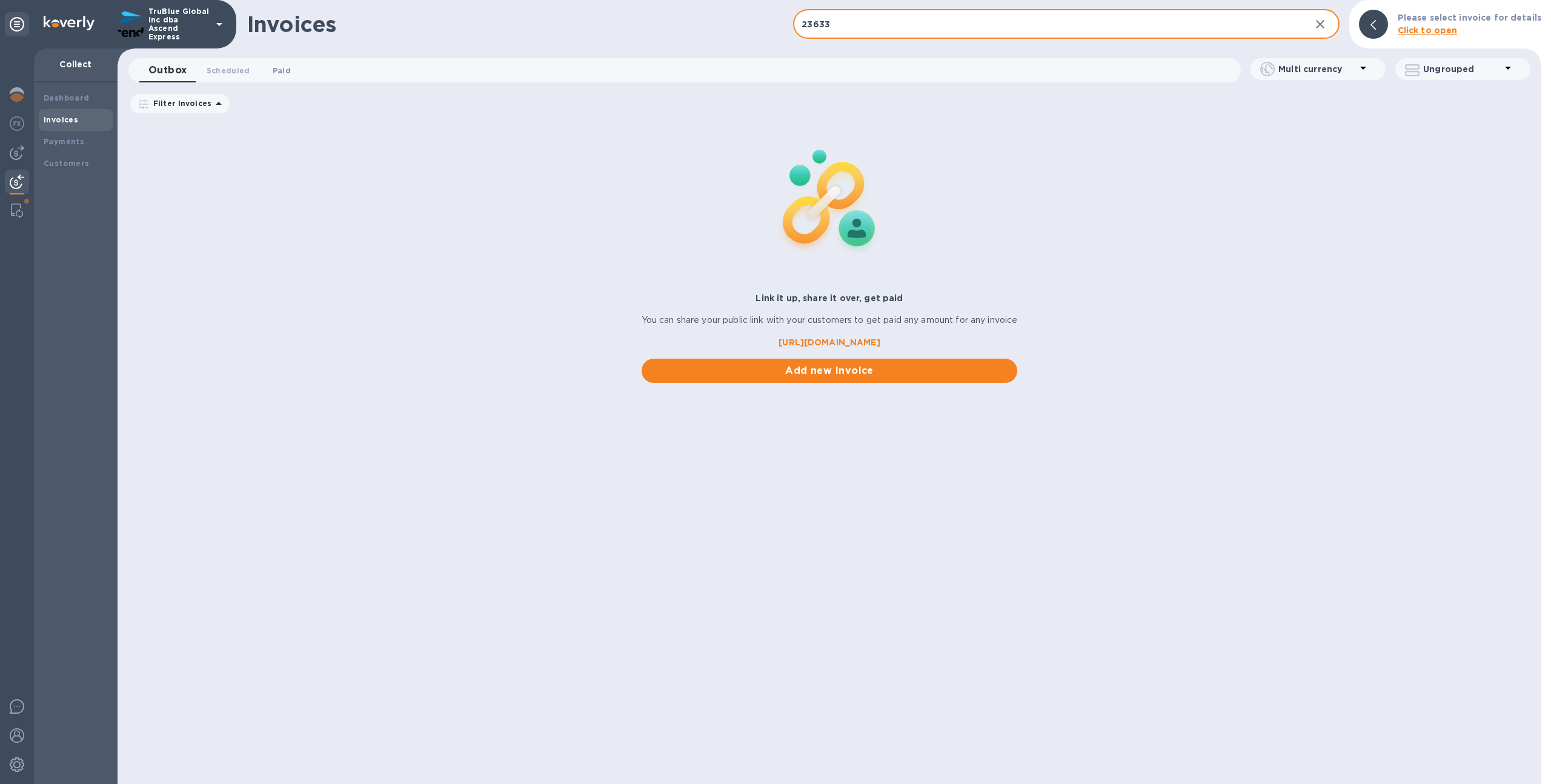
type input "23633"
click at [273, 66] on span "Paid 0" at bounding box center [282, 70] width 18 height 13
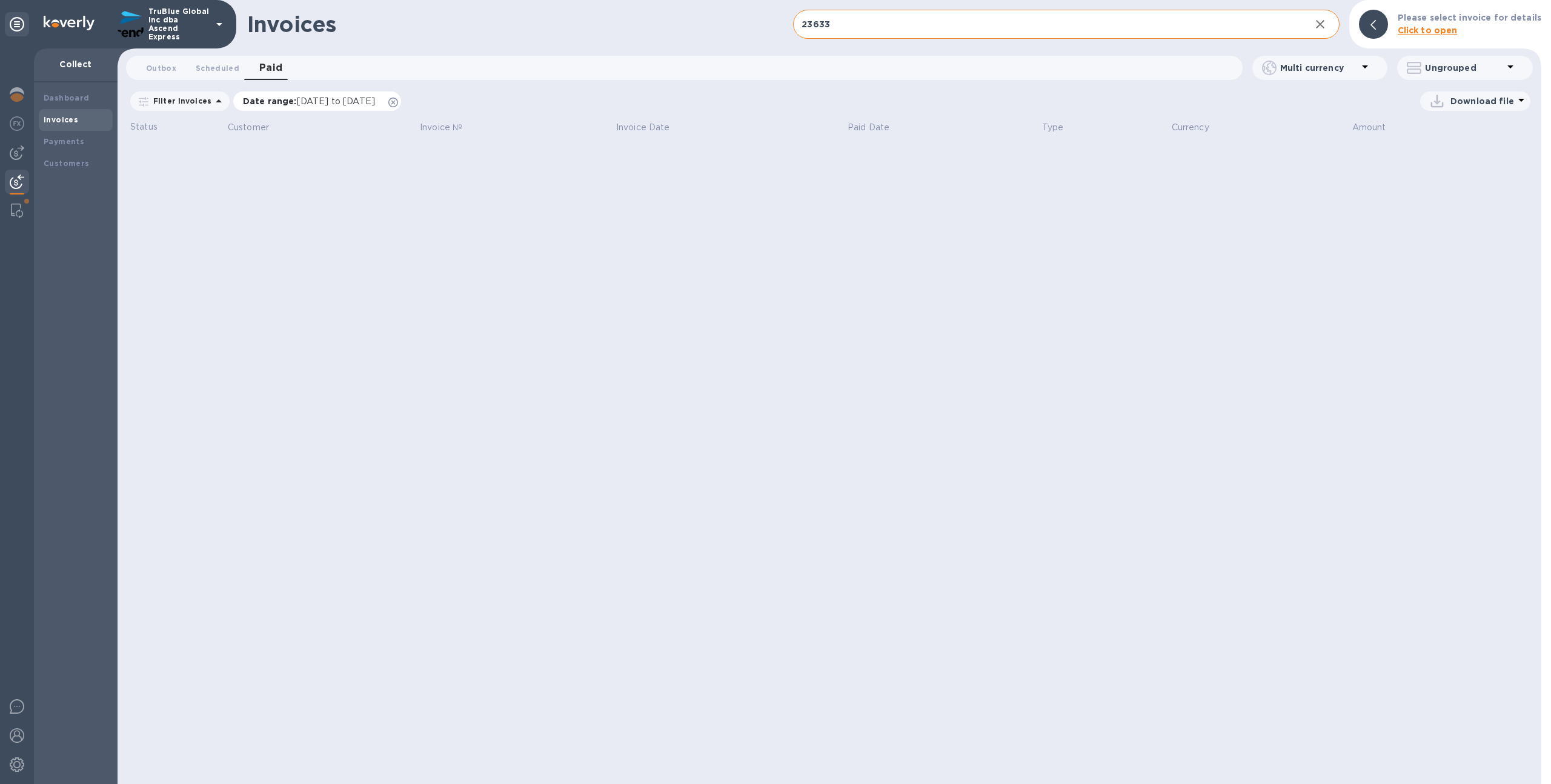
click at [398, 98] on icon at bounding box center [393, 103] width 10 height 10
click at [88, 138] on div "Payments" at bounding box center [75, 142] width 64 height 12
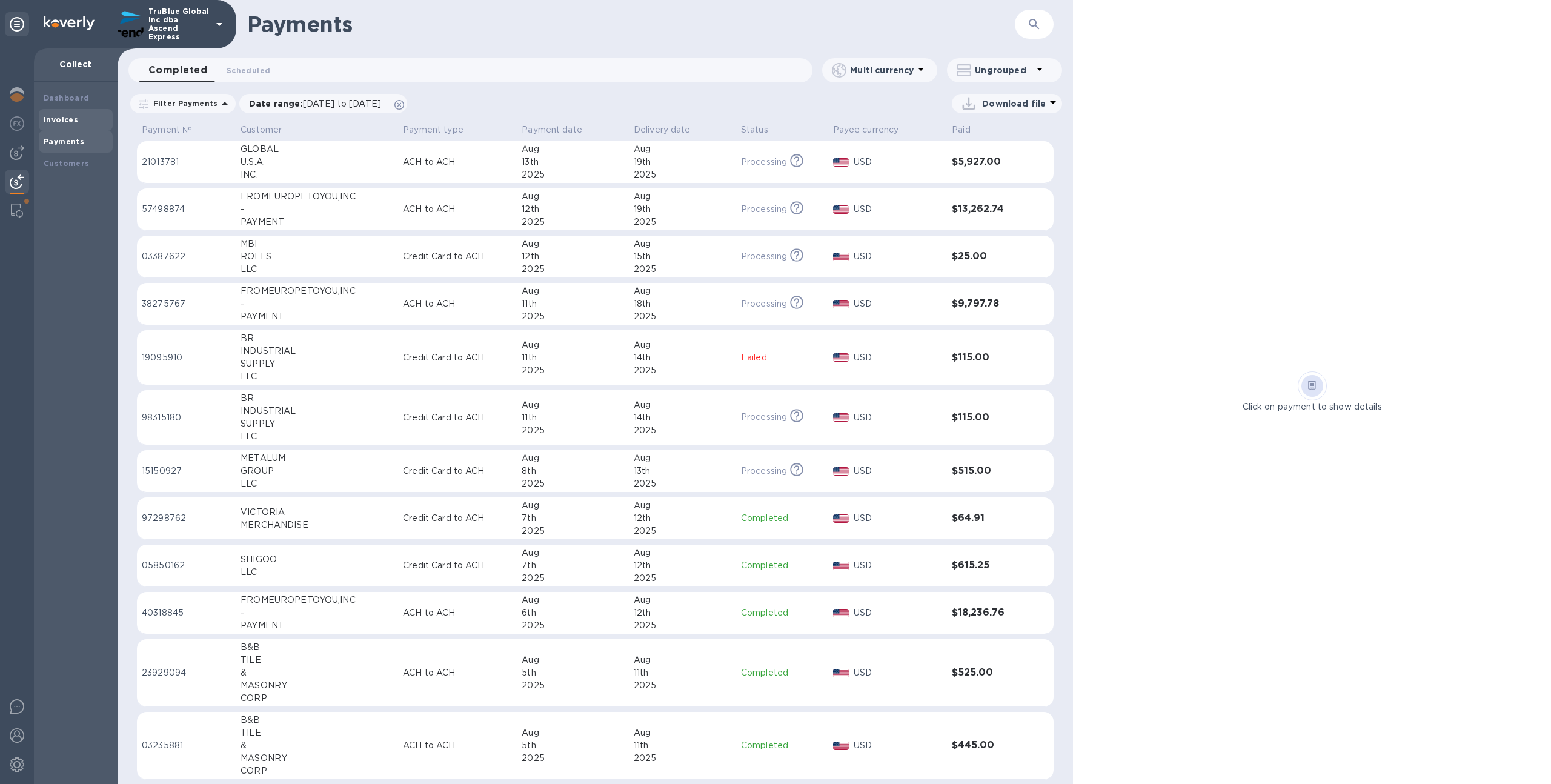
click at [67, 122] on b "Invoices" at bounding box center [61, 119] width 35 height 9
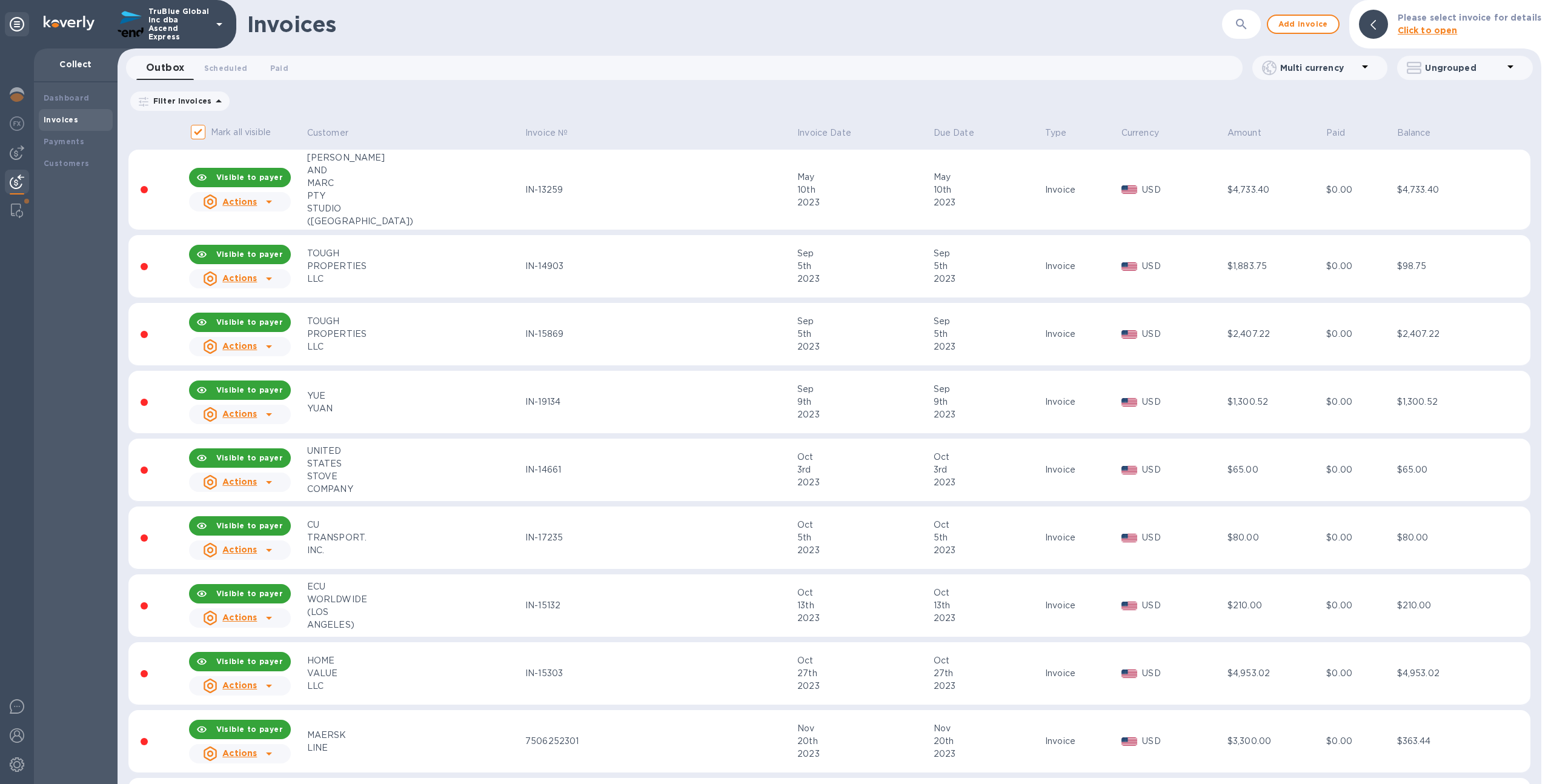
click at [1233, 23] on button "button" at bounding box center [1242, 24] width 29 height 29
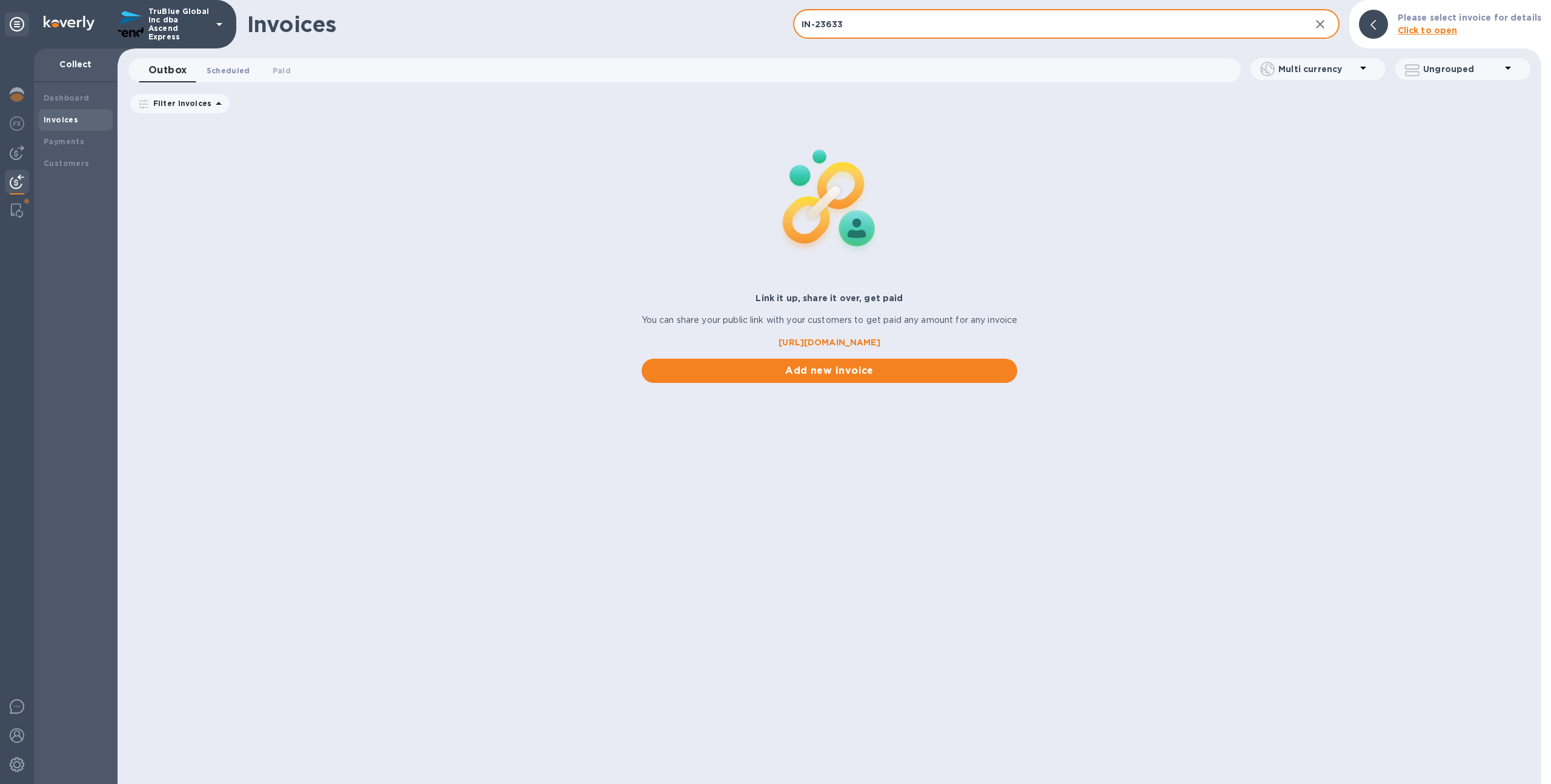
type input "IN-23633"
click at [243, 70] on span "Scheduled 0" at bounding box center [228, 70] width 44 height 13
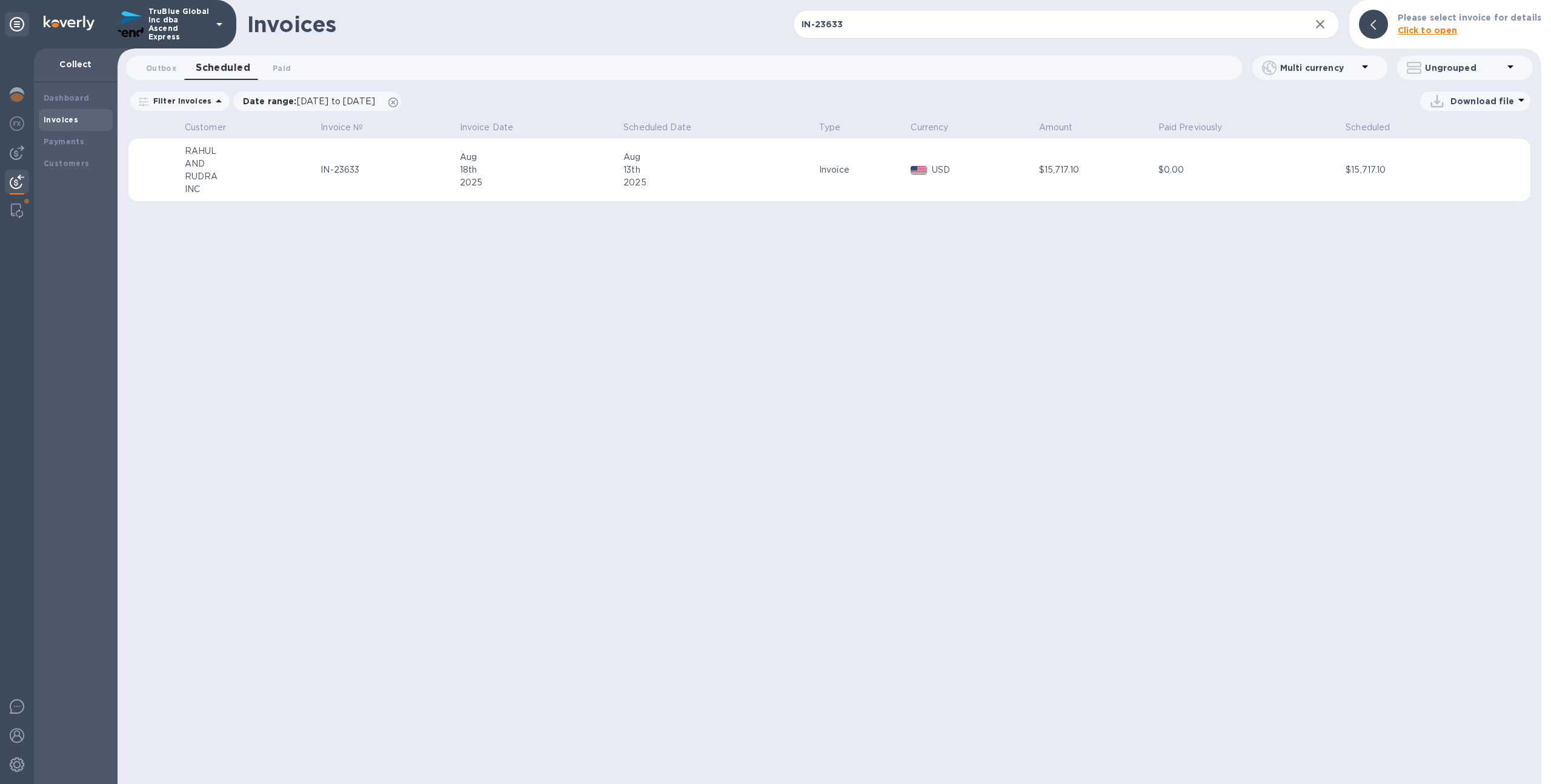
click at [444, 172] on div "IN-23633" at bounding box center [388, 170] width 135 height 13
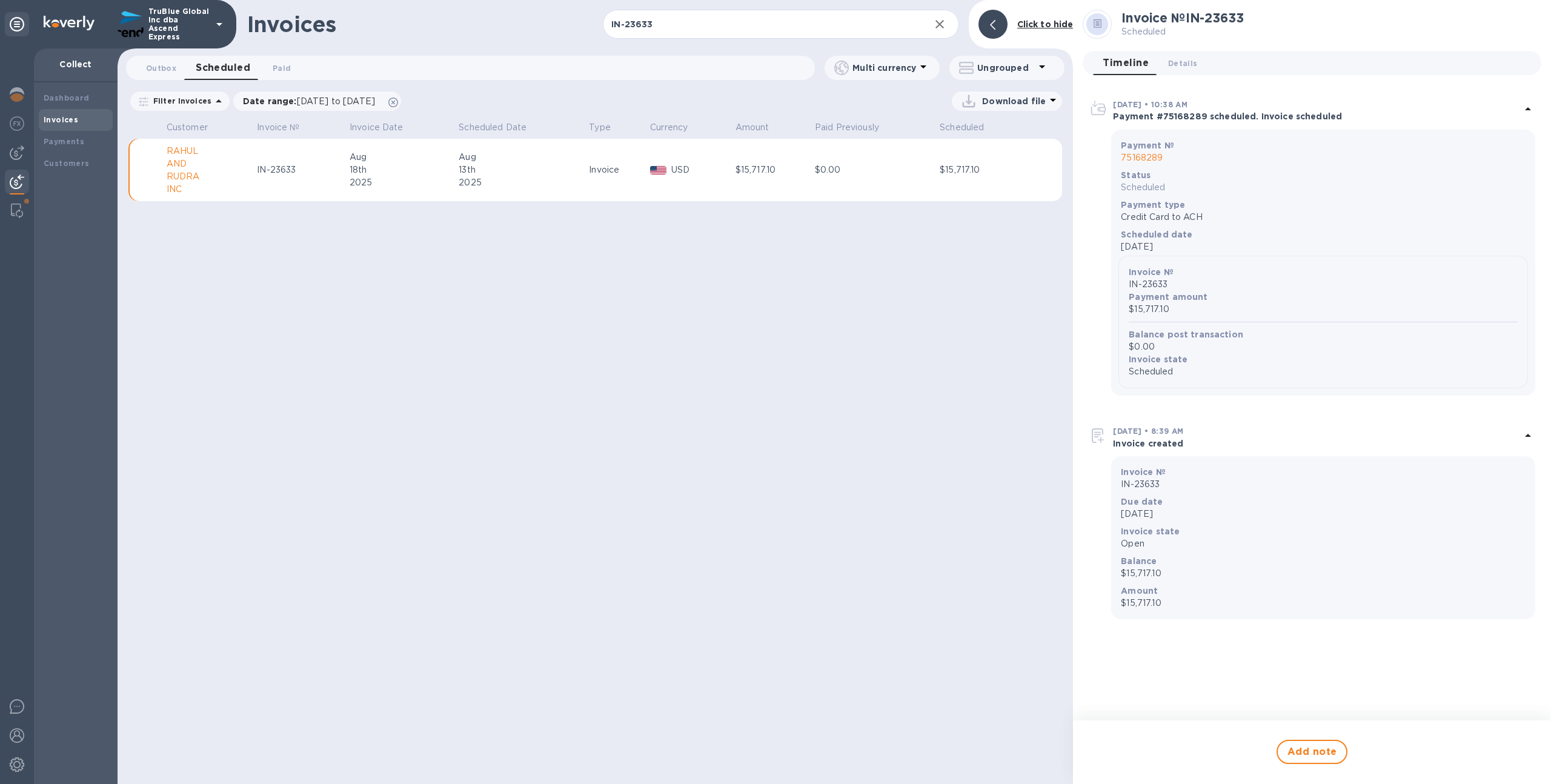
click at [489, 166] on div "13th" at bounding box center [522, 170] width 126 height 13
click at [1189, 57] on span "Details 0" at bounding box center [1183, 63] width 29 height 13
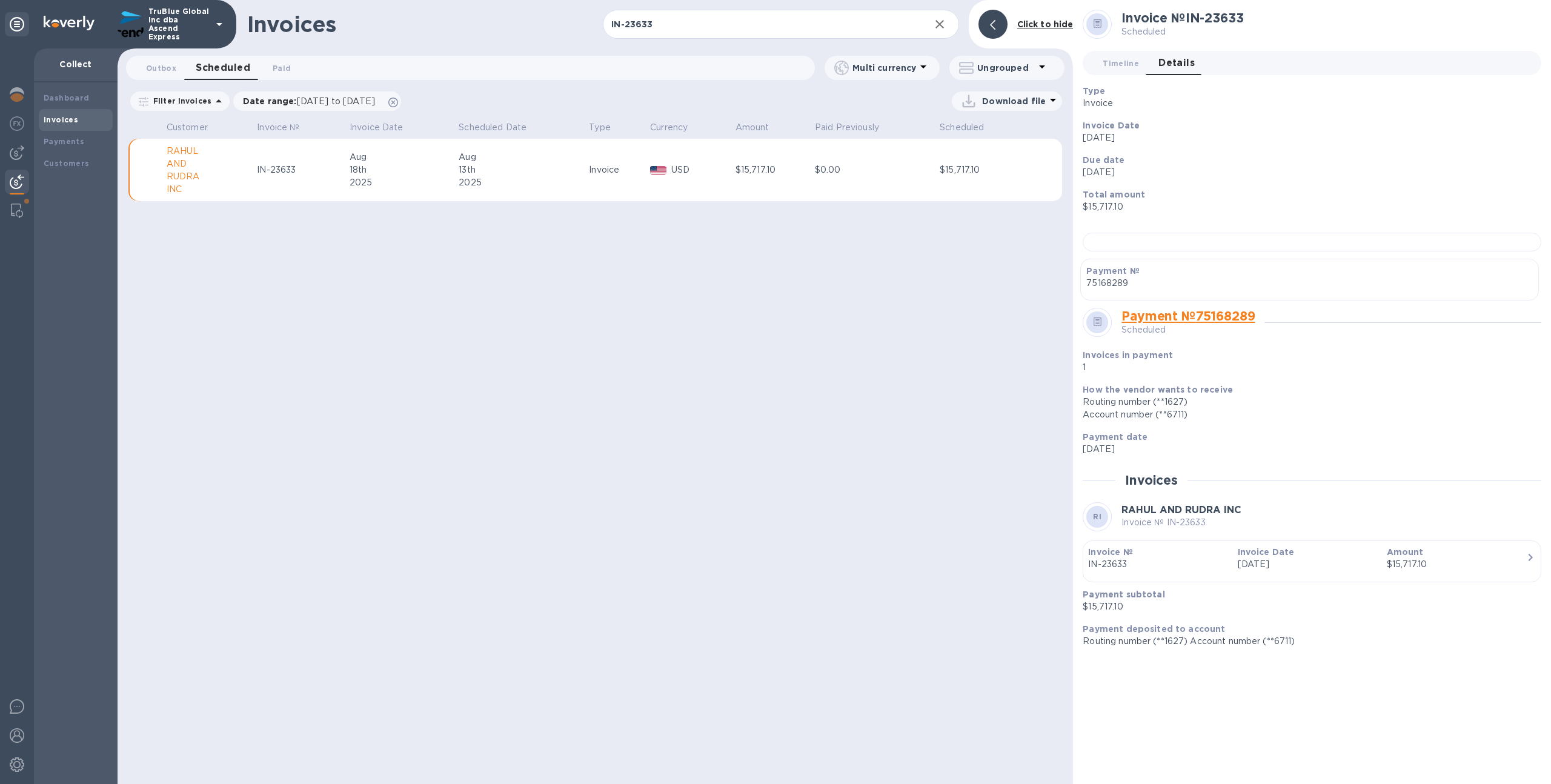
scroll to position [30, 0]
click at [1126, 57] on span "Timeline 0" at bounding box center [1120, 63] width 36 height 13
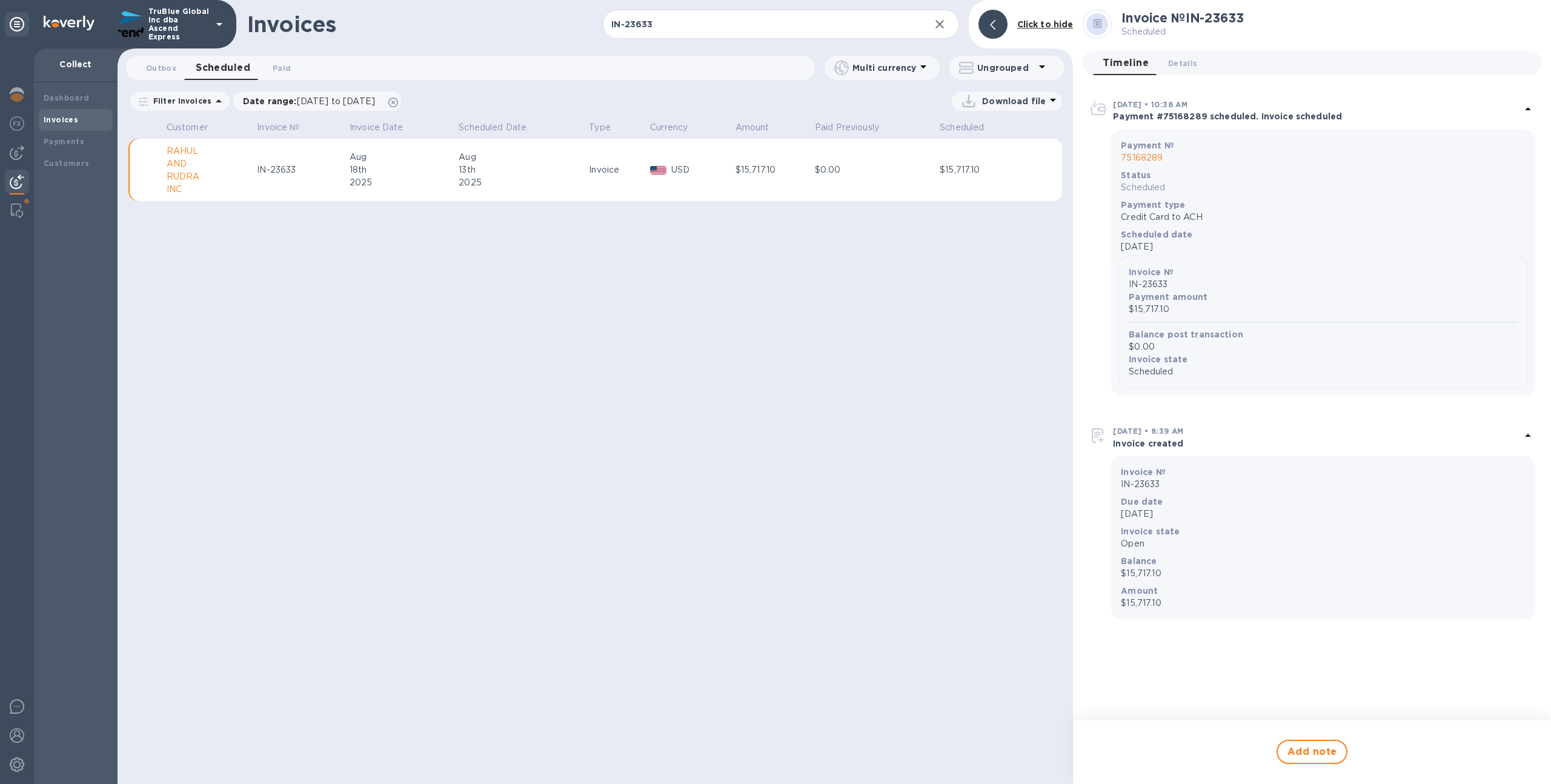
click at [461, 150] on div "Aug" at bounding box center [522, 157] width 126 height 13
click at [398, 98] on icon at bounding box center [393, 103] width 10 height 10
click at [334, 165] on div "IN-23633" at bounding box center [301, 170] width 89 height 13
click at [278, 66] on span "Paid 0" at bounding box center [282, 68] width 18 height 13
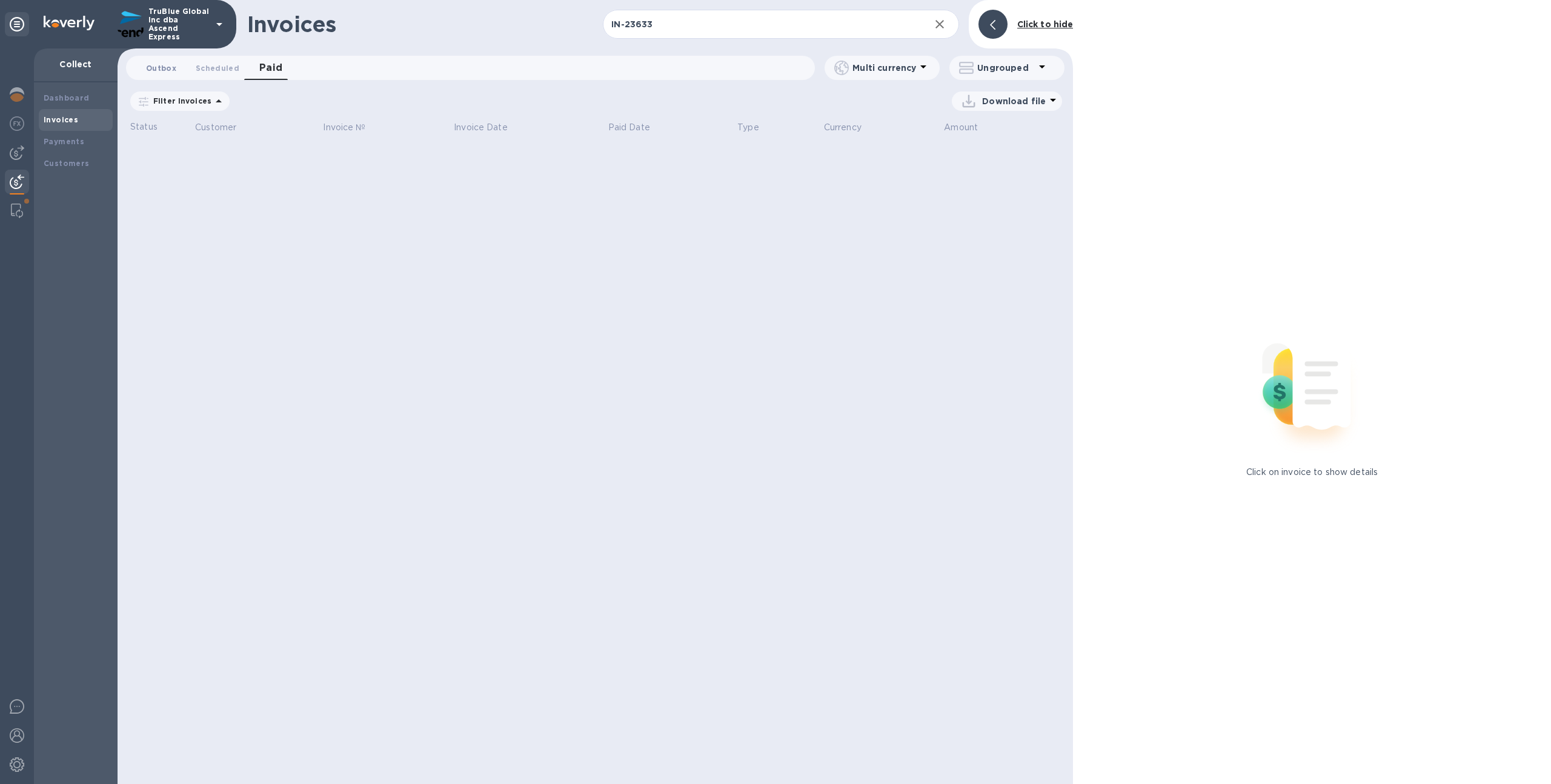
click at [172, 72] on span "Outbox 0" at bounding box center [160, 68] width 30 height 13
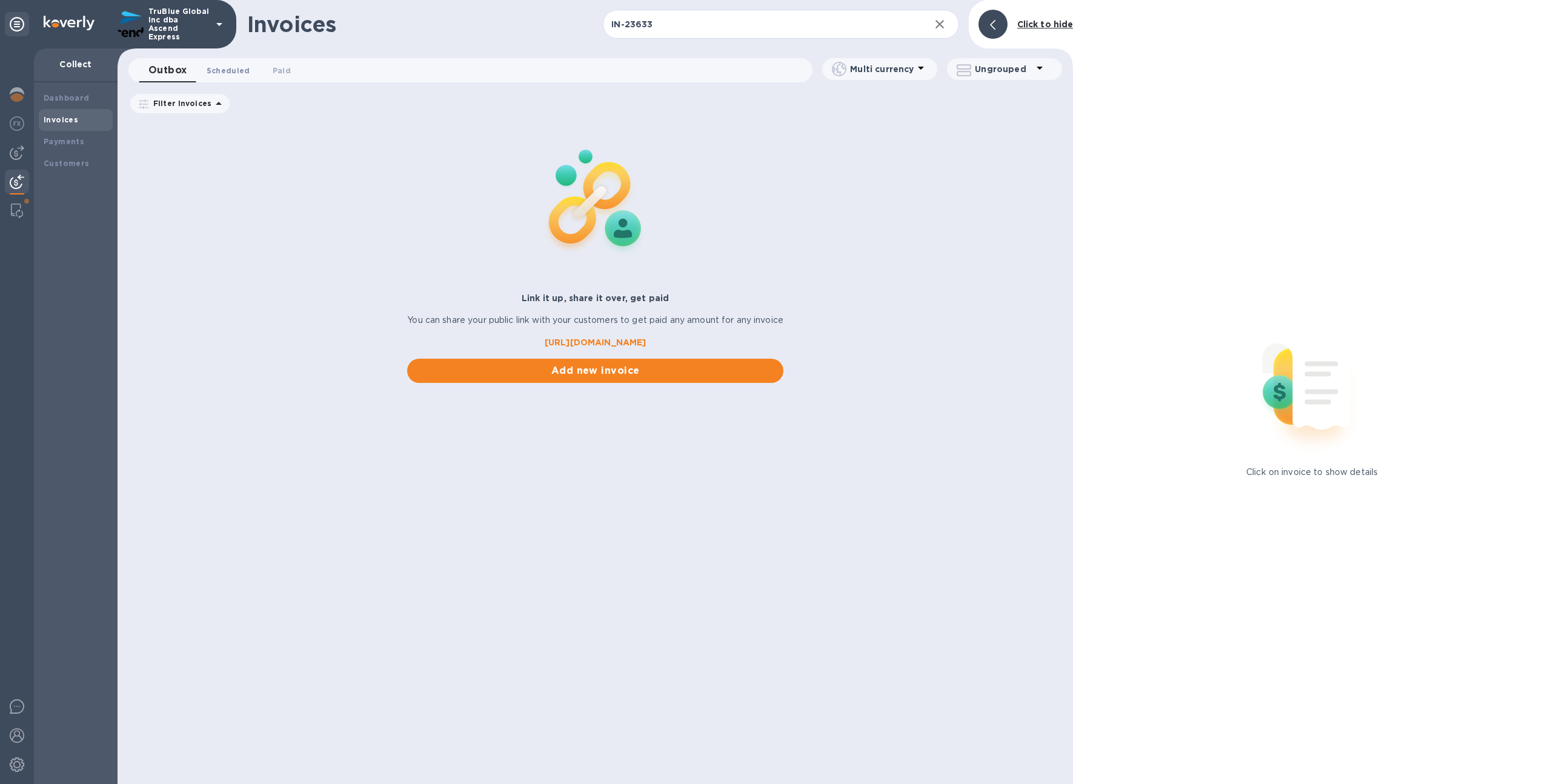
click at [214, 71] on span "Scheduled 0" at bounding box center [228, 70] width 44 height 13
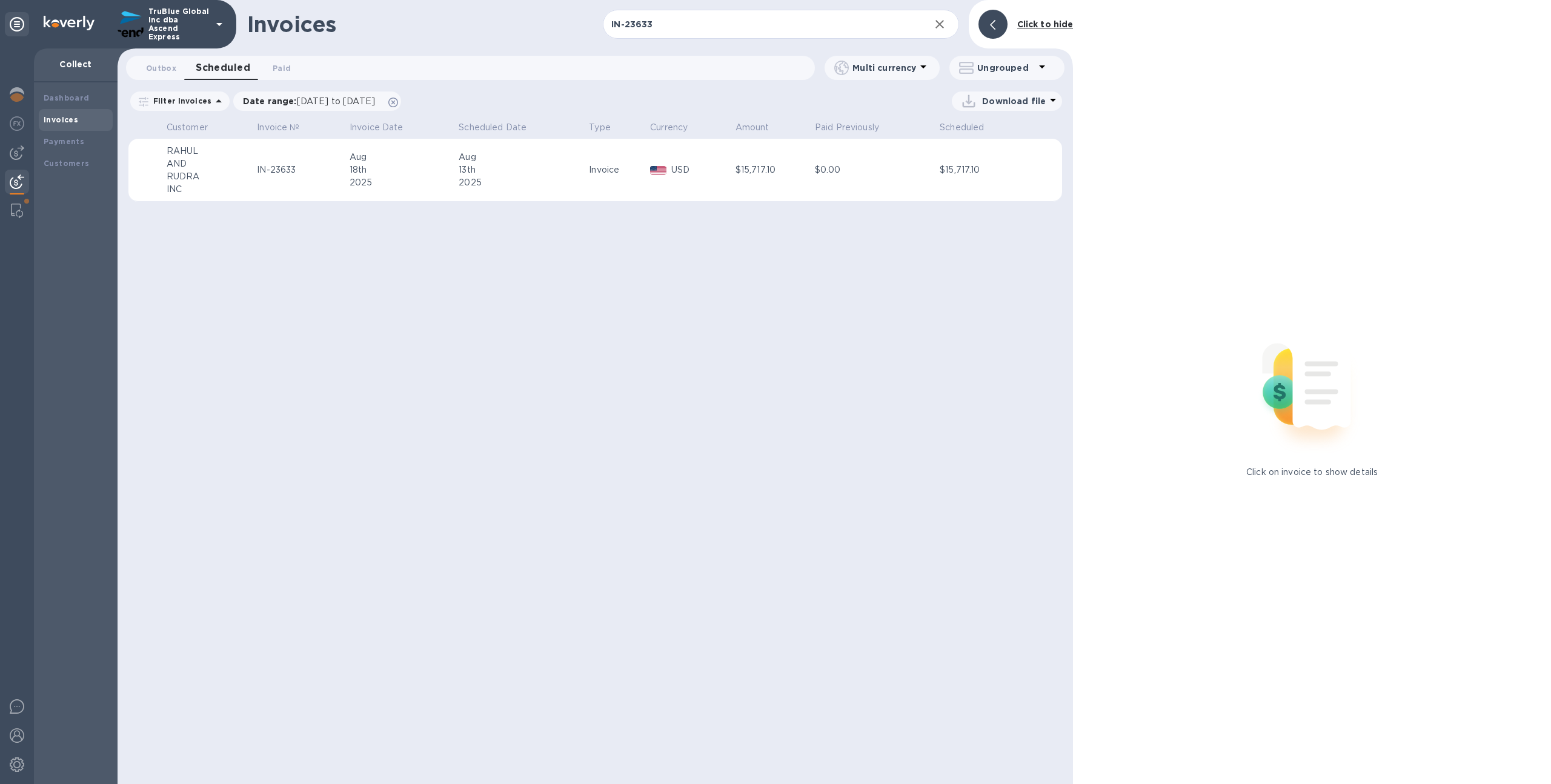
click at [515, 179] on div "2025" at bounding box center [522, 183] width 126 height 13
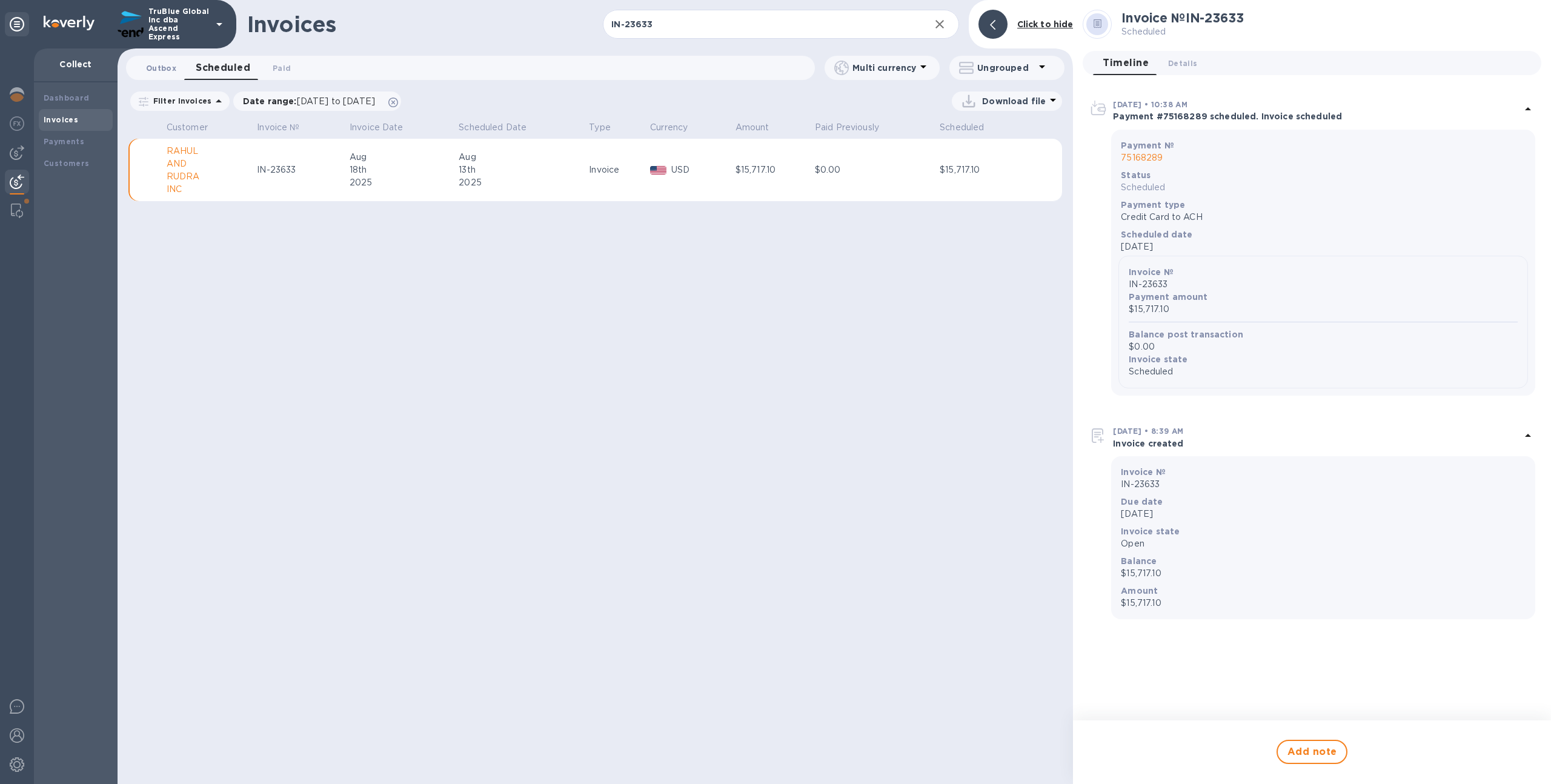
click at [180, 76] on button "Outbox 0" at bounding box center [160, 68] width 49 height 24
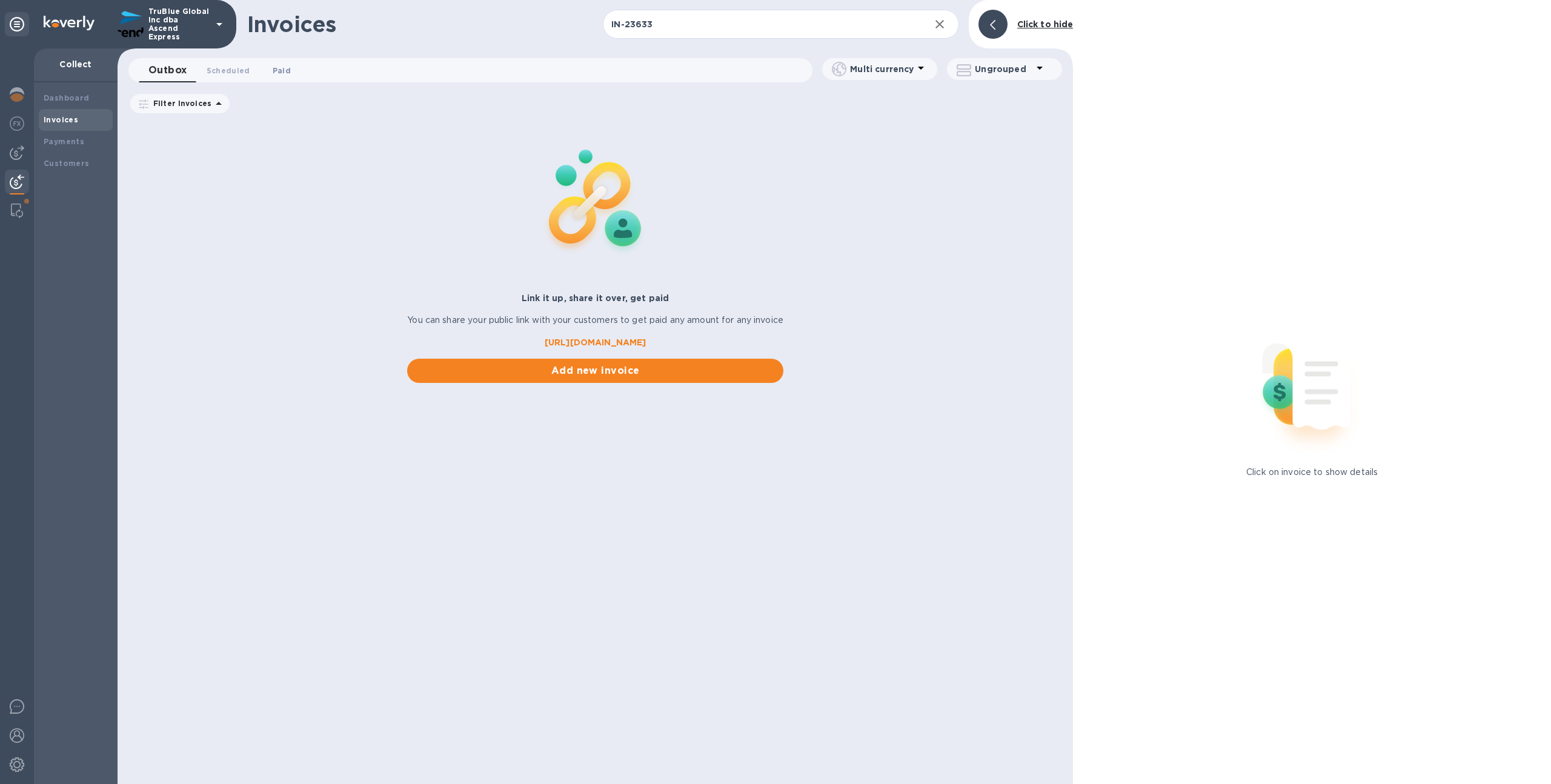
click at [278, 68] on span "Paid 0" at bounding box center [282, 70] width 18 height 13
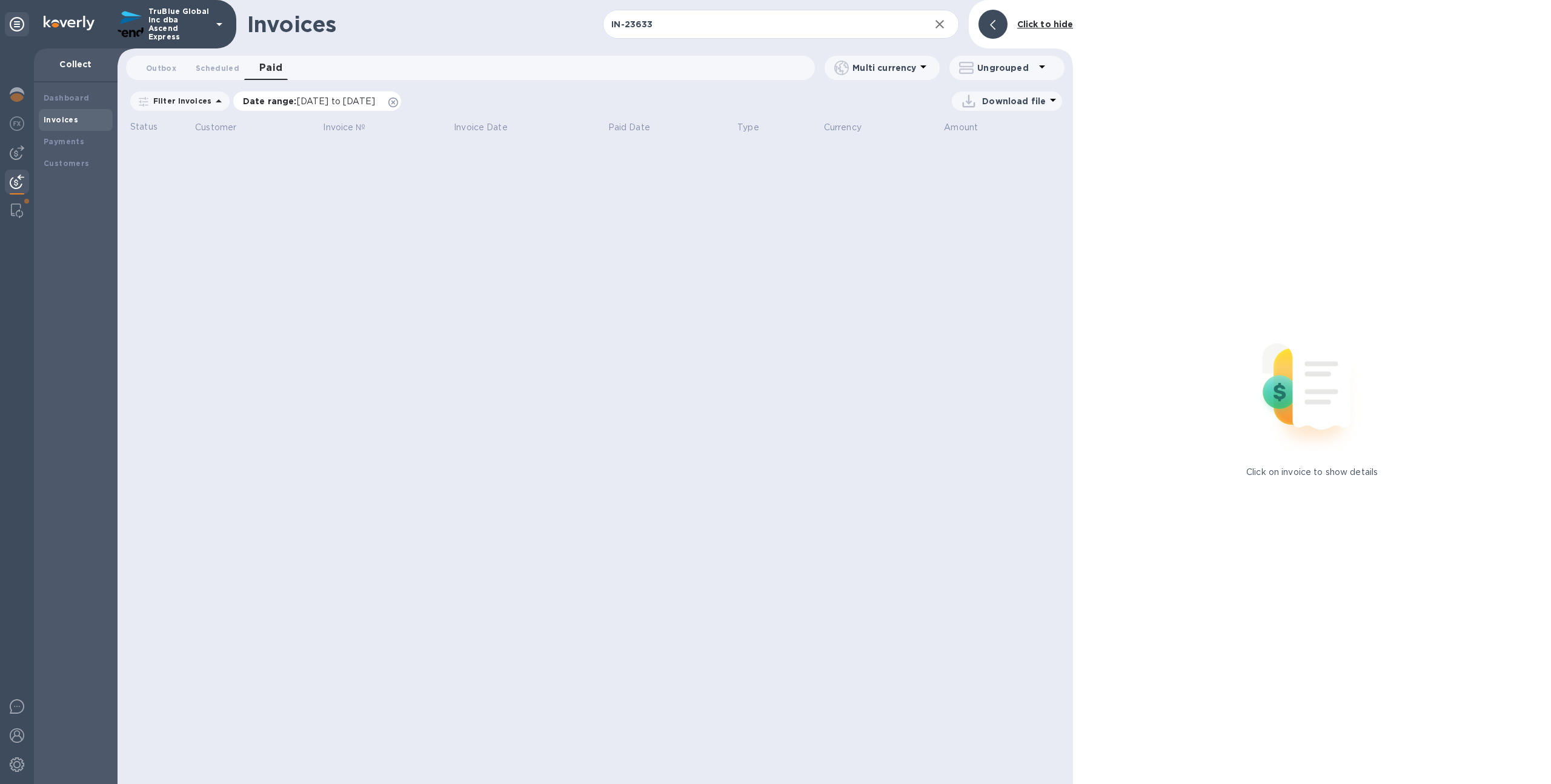
click at [398, 100] on icon at bounding box center [393, 103] width 10 height 10
click at [100, 147] on div "Payments" at bounding box center [75, 142] width 74 height 22
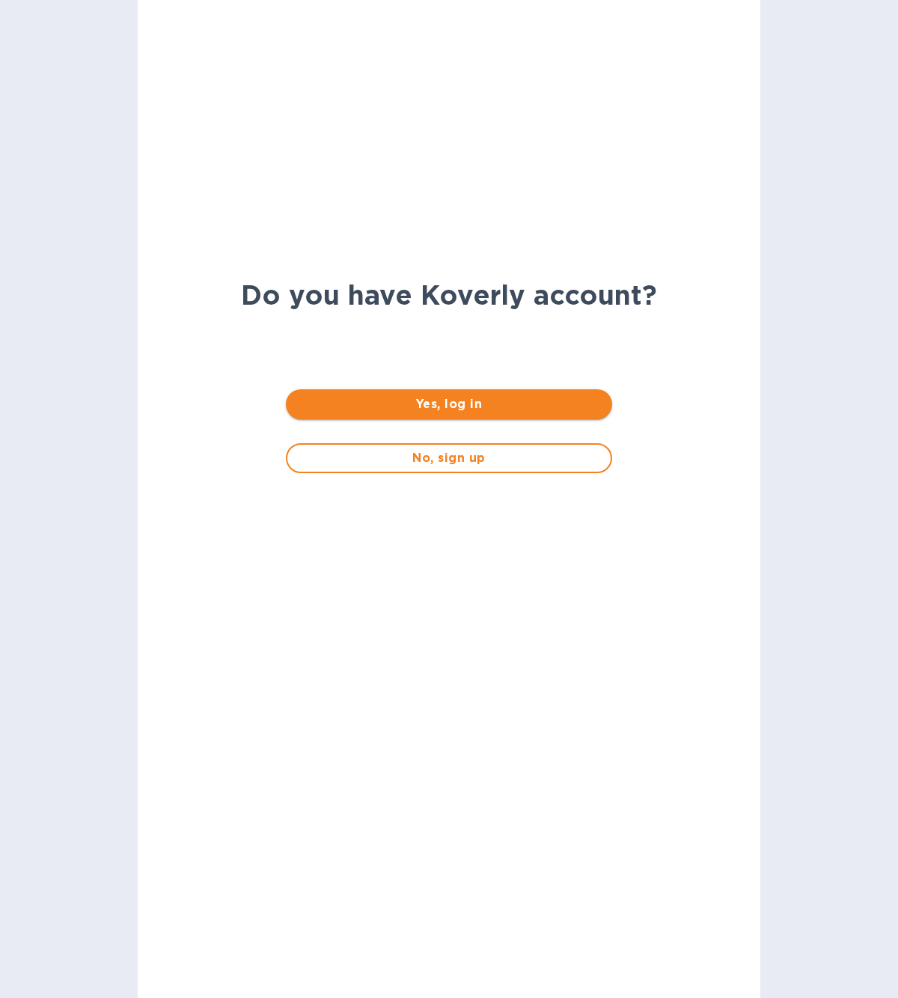
click at [400, 413] on button "Yes, log in" at bounding box center [449, 404] width 326 height 30
